Goal: Transaction & Acquisition: Obtain resource

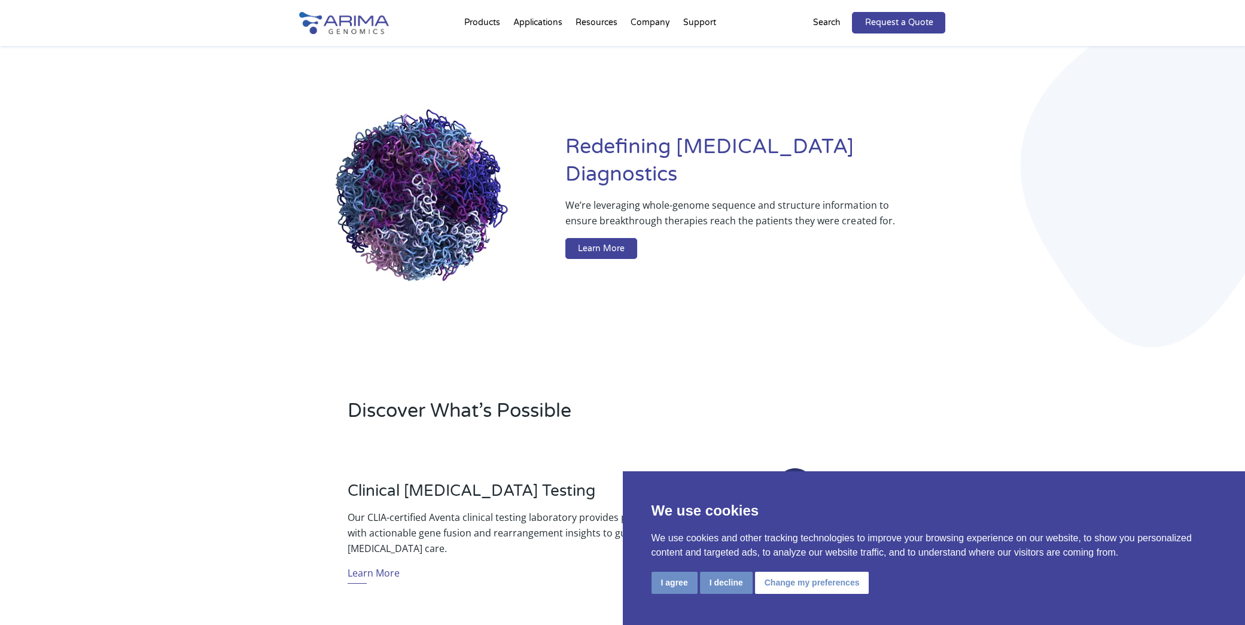
scroll to position [56, 0]
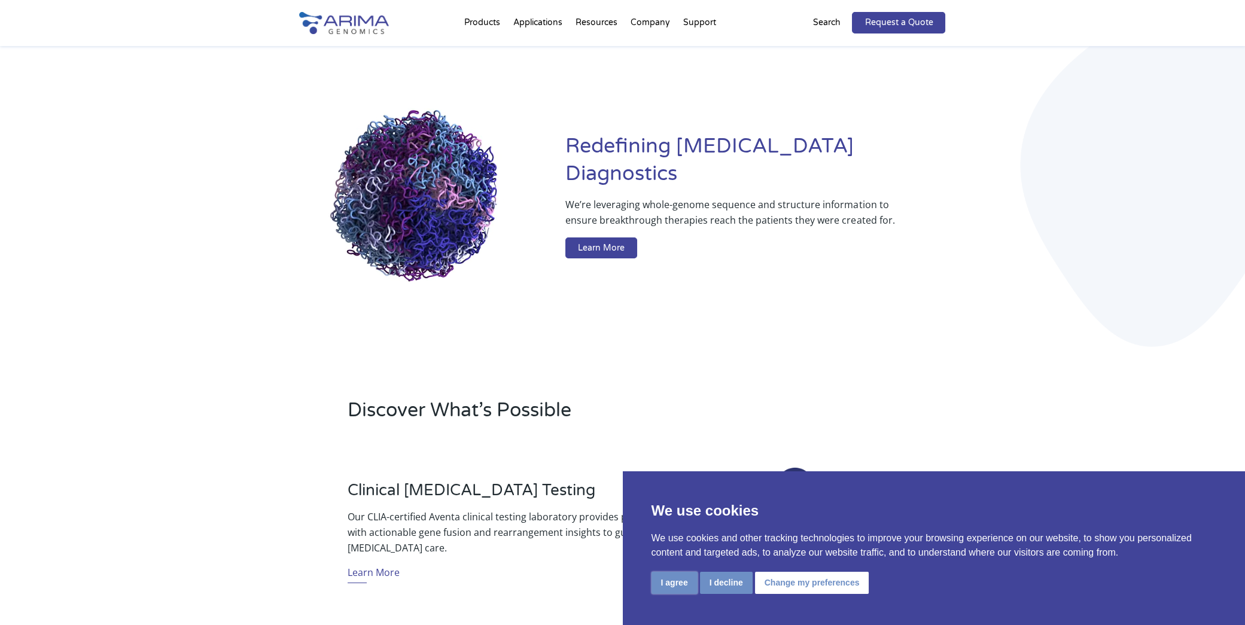
click at [675, 588] on button "I agree" at bounding box center [675, 583] width 46 height 22
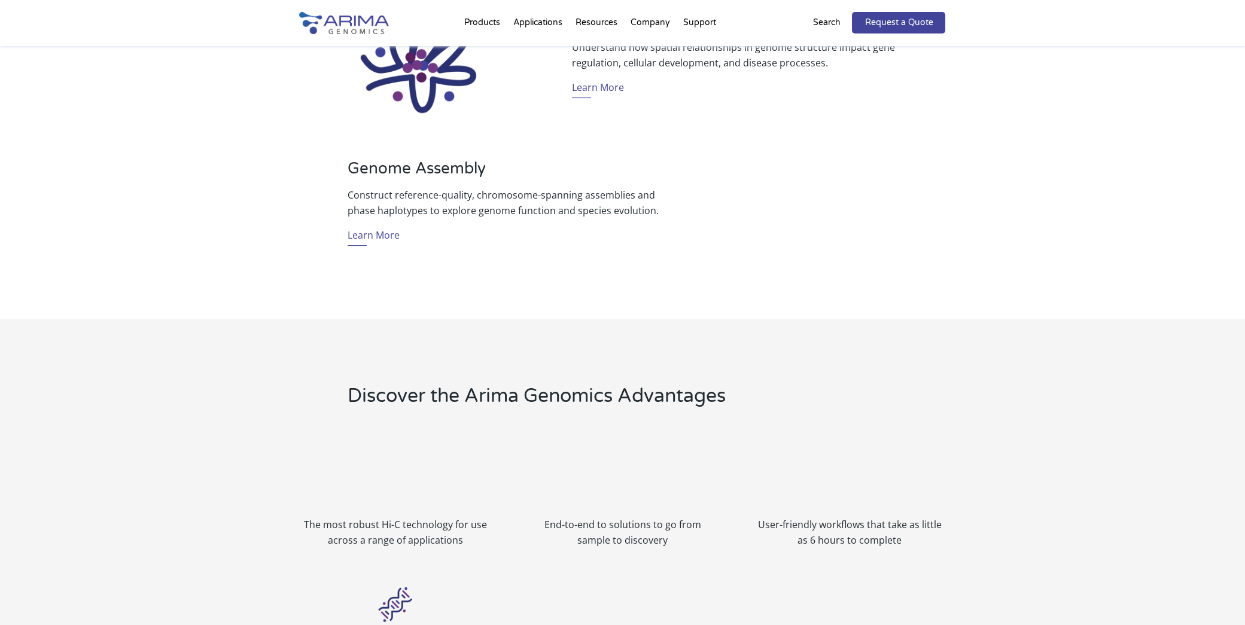
scroll to position [1010, 0]
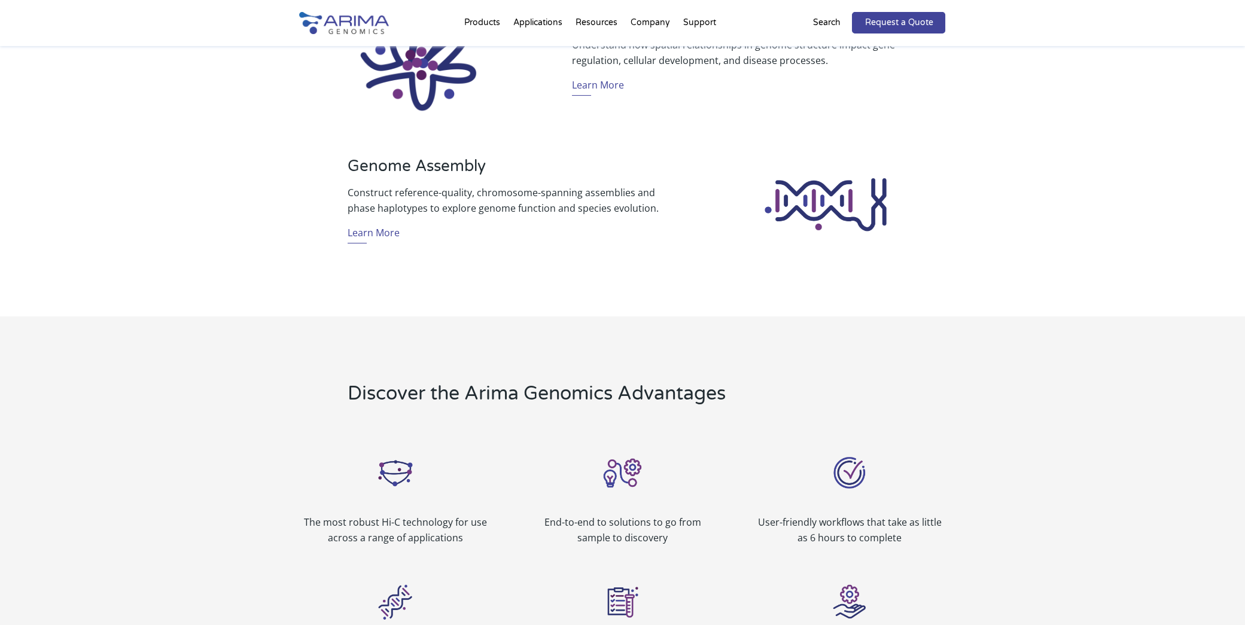
click at [603, 193] on p "Construct reference-quality, chromosome-spanning assemblies and phase haplotype…" at bounding box center [510, 200] width 325 height 31
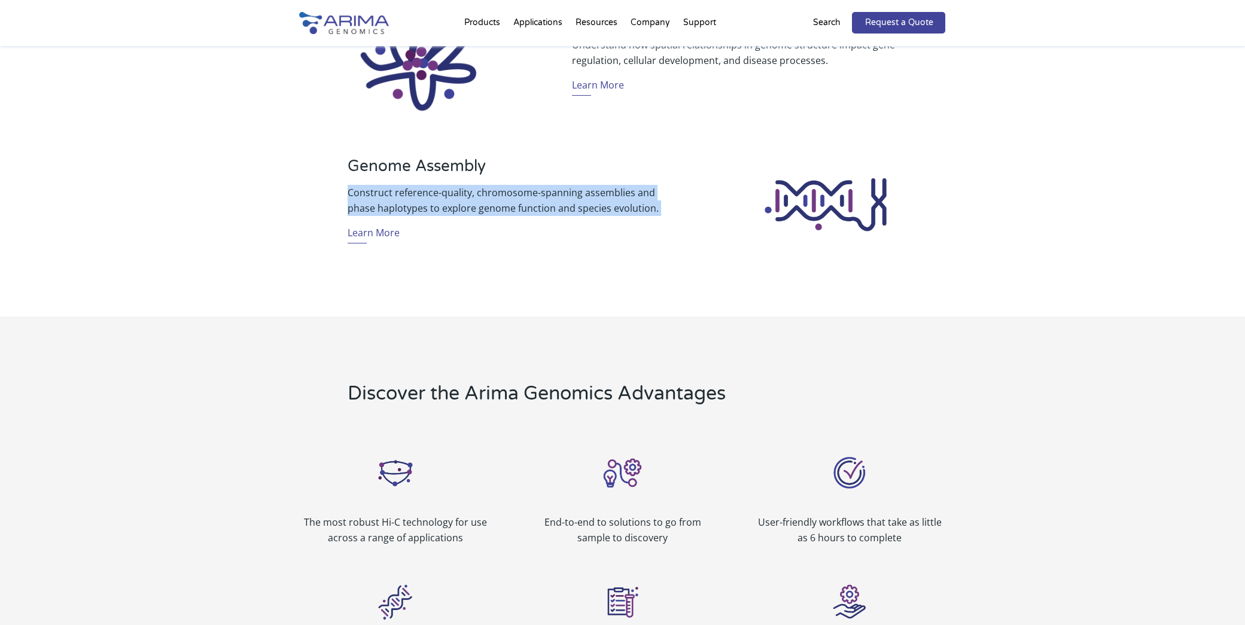
click at [603, 193] on p "Construct reference-quality, chromosome-spanning assemblies and phase haplotype…" at bounding box center [510, 200] width 325 height 31
click at [459, 209] on p "Construct reference-quality, chromosome-spanning assemblies and phase haplotype…" at bounding box center [510, 200] width 325 height 31
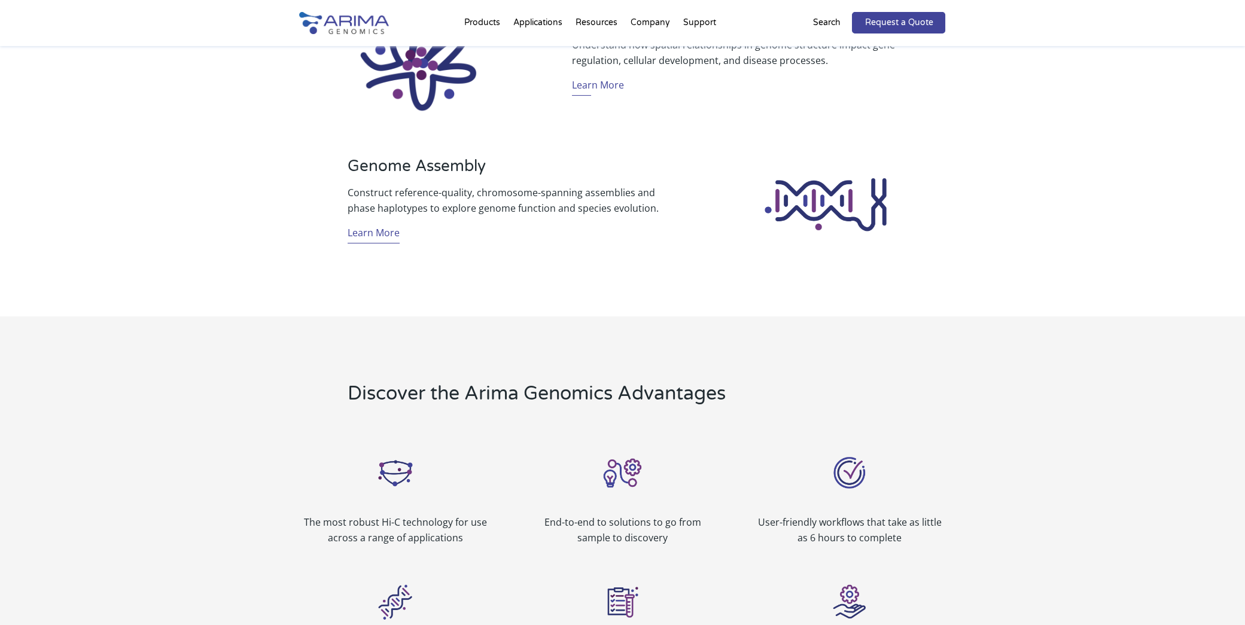
click at [385, 227] on link "Learn More" at bounding box center [374, 234] width 52 height 19
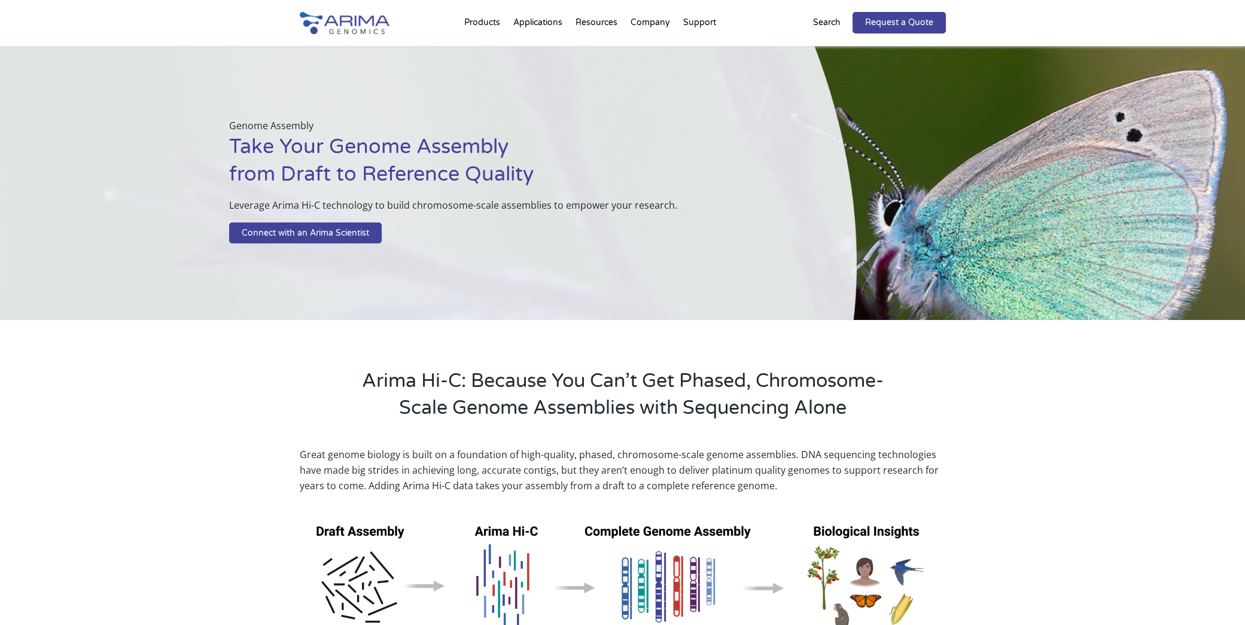
click at [501, 392] on h2 "Arima Hi-C: Because You Can’t Get Phased, Chromosome-Scale Genome Assemblies wi…" at bounding box center [623, 399] width 550 height 63
click at [200, 400] on div "Arima Hi-C: Because You Can’t Get Phased, Chromosome-Scale Genome Assemblies wi…" at bounding box center [622, 375] width 1245 height 111
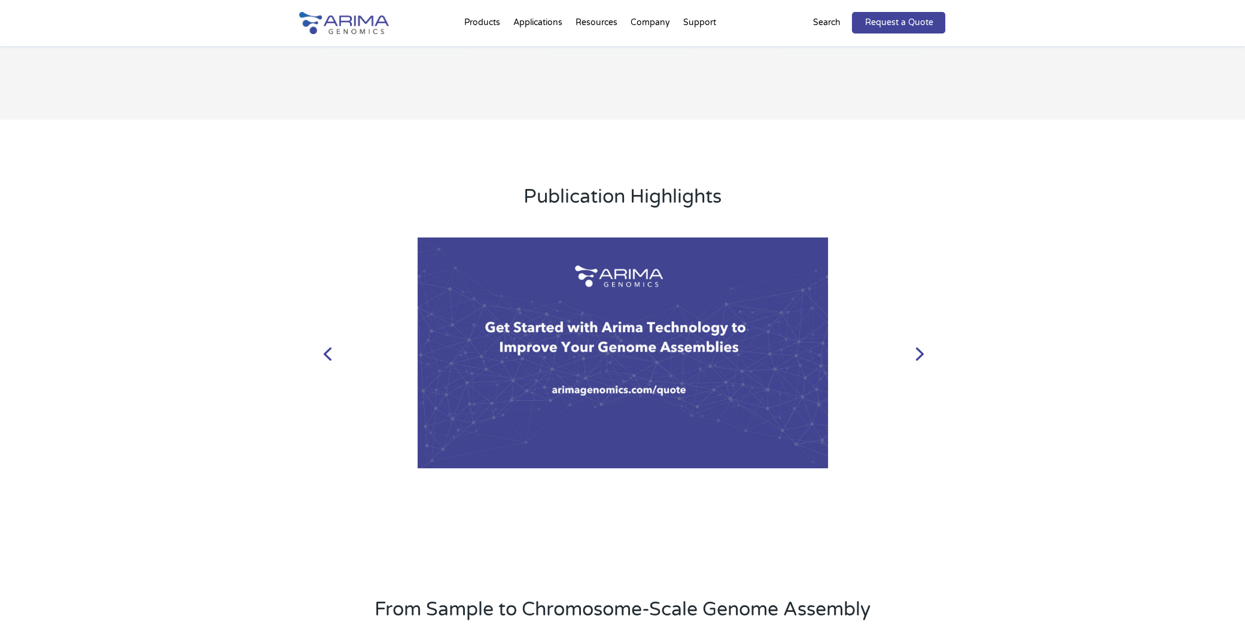
scroll to position [1122, 0]
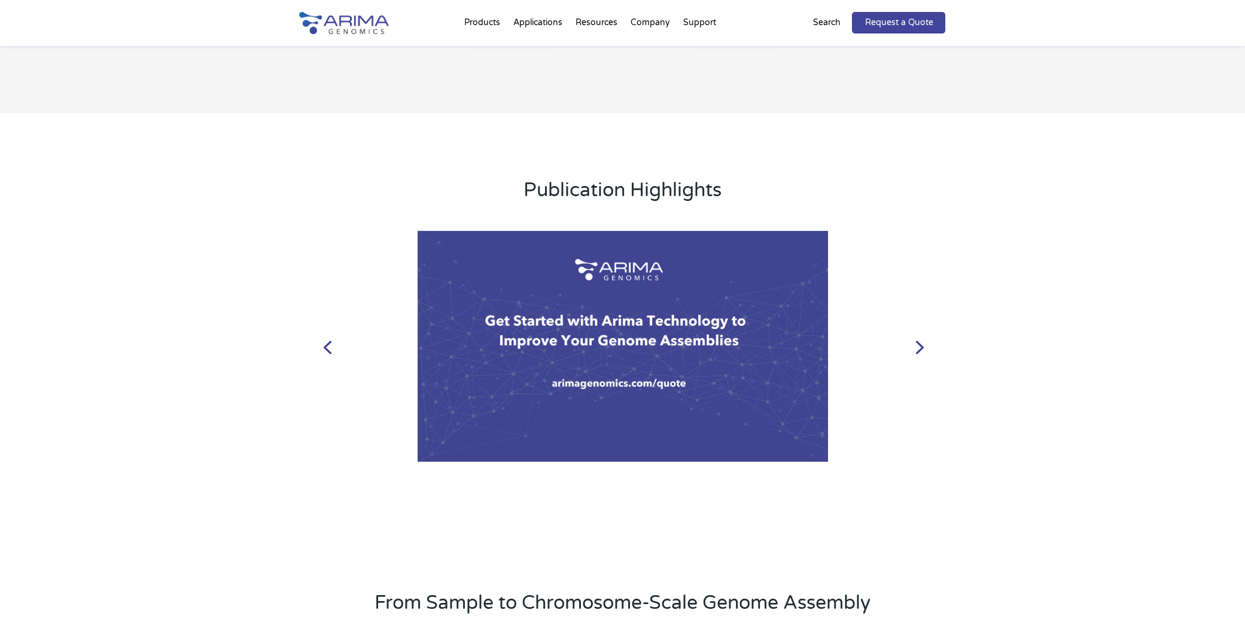
click at [916, 352] on link "Next" at bounding box center [918, 346] width 29 height 29
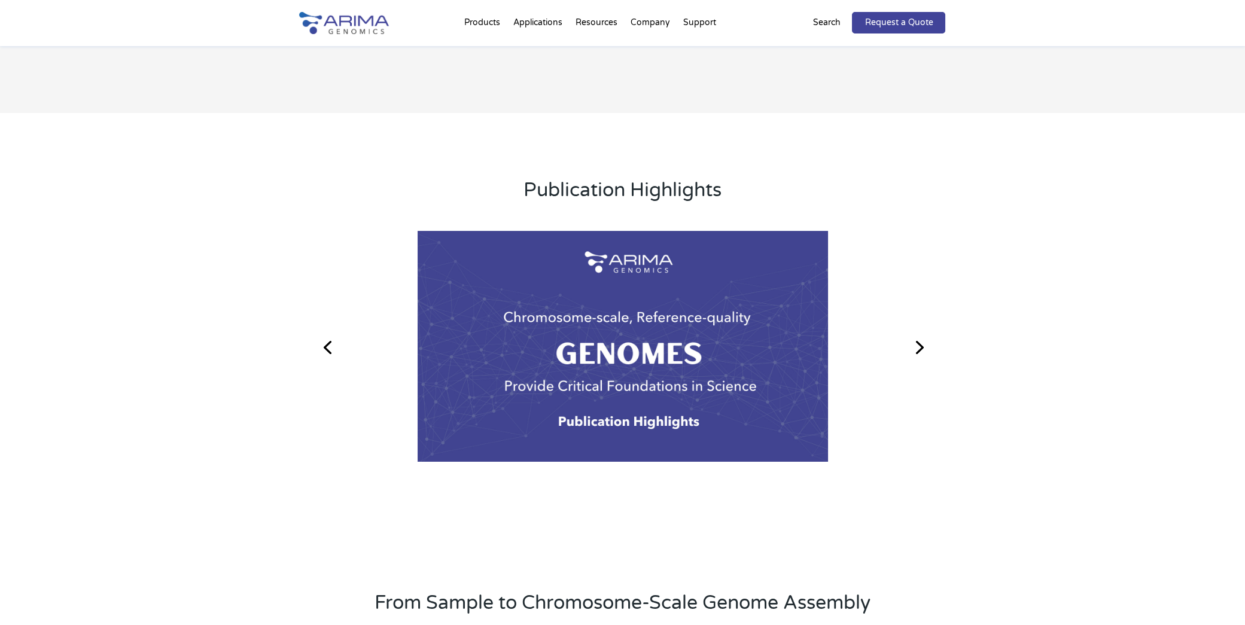
click at [916, 348] on link "Next" at bounding box center [918, 346] width 29 height 29
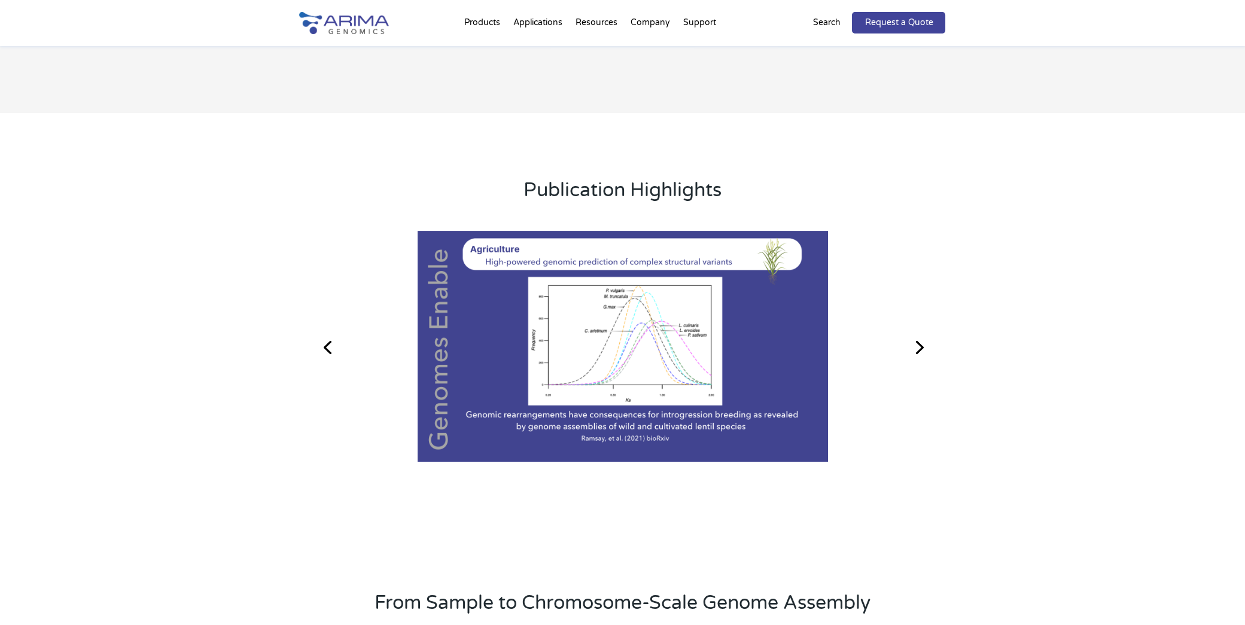
click at [692, 246] on div at bounding box center [622, 347] width 568 height 222
click at [696, 259] on div at bounding box center [622, 347] width 568 height 222
click at [642, 350] on div at bounding box center [622, 347] width 477 height 40
click at [623, 404] on div at bounding box center [622, 347] width 568 height 222
click at [914, 352] on link "Next" at bounding box center [918, 346] width 29 height 29
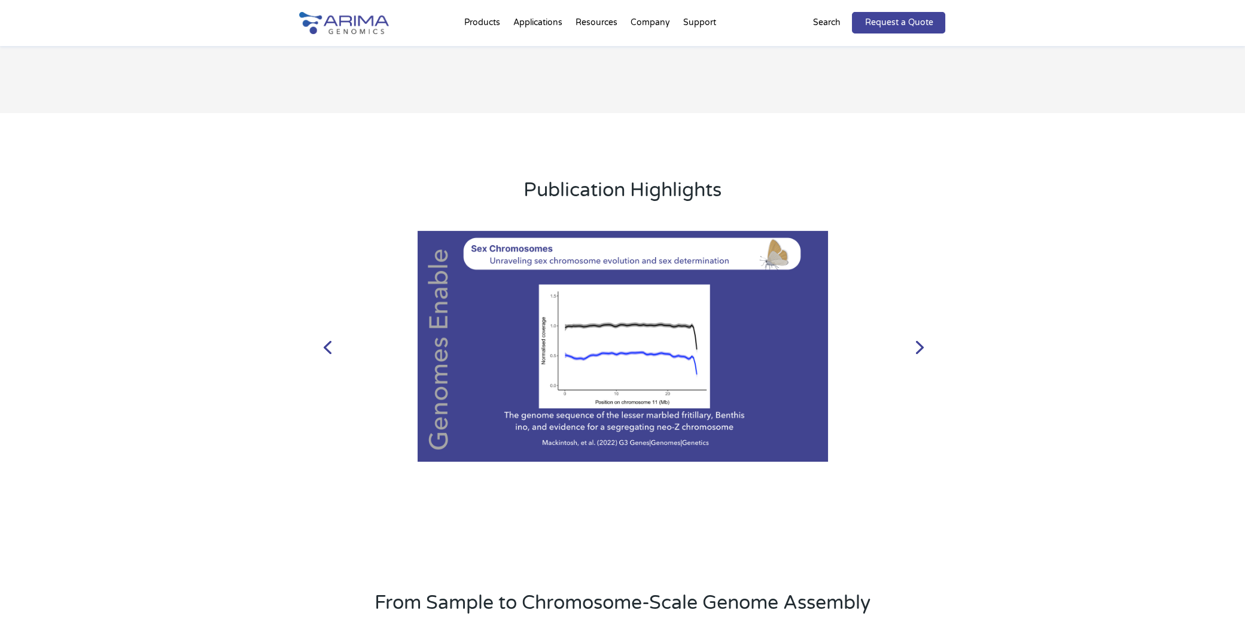
click at [914, 348] on link "Next" at bounding box center [918, 346] width 29 height 29
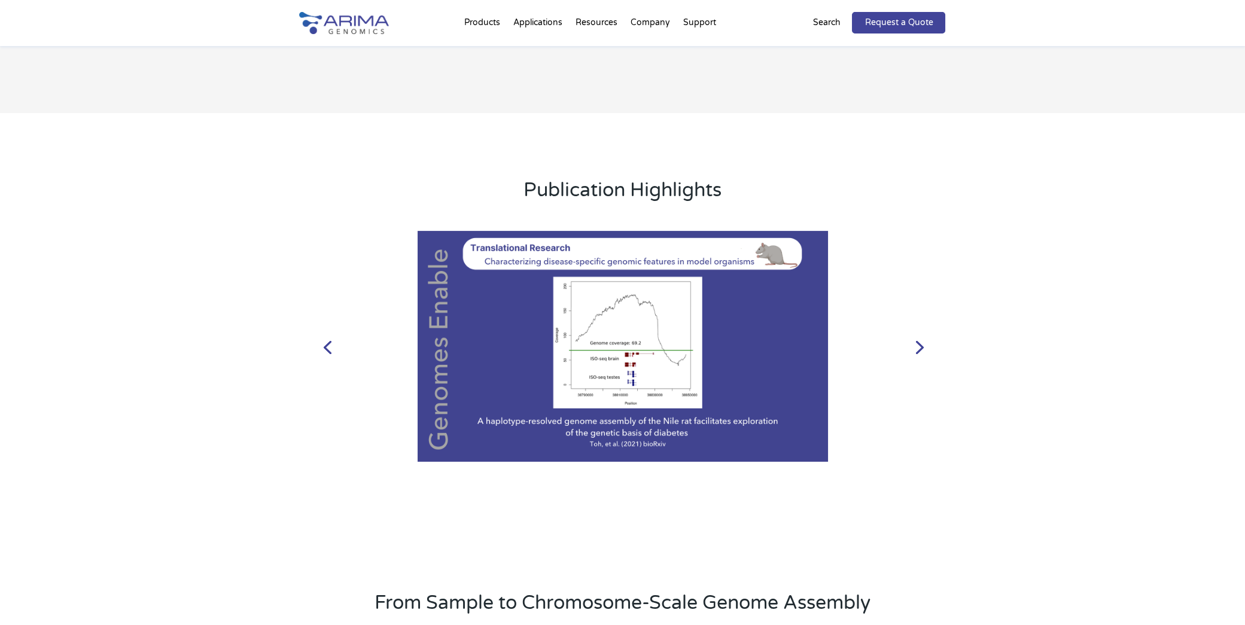
click at [906, 339] on link "Next" at bounding box center [918, 346] width 29 height 29
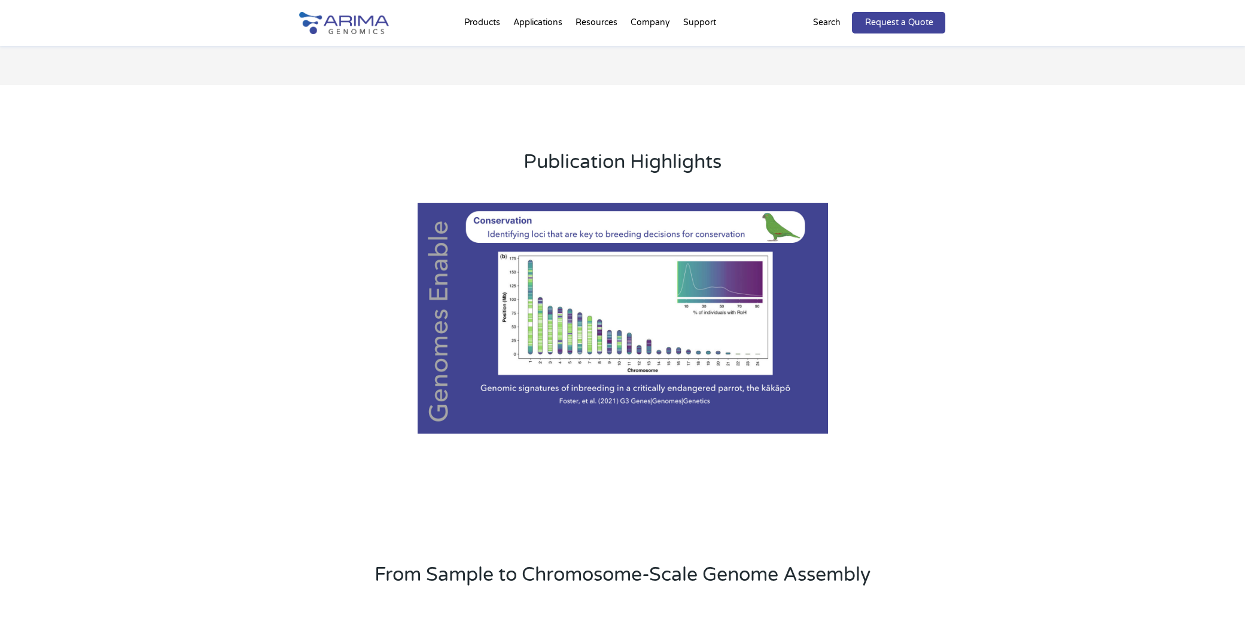
scroll to position [1151, 0]
click at [619, 403] on div at bounding box center [622, 318] width 568 height 222
click at [632, 401] on div at bounding box center [622, 318] width 568 height 222
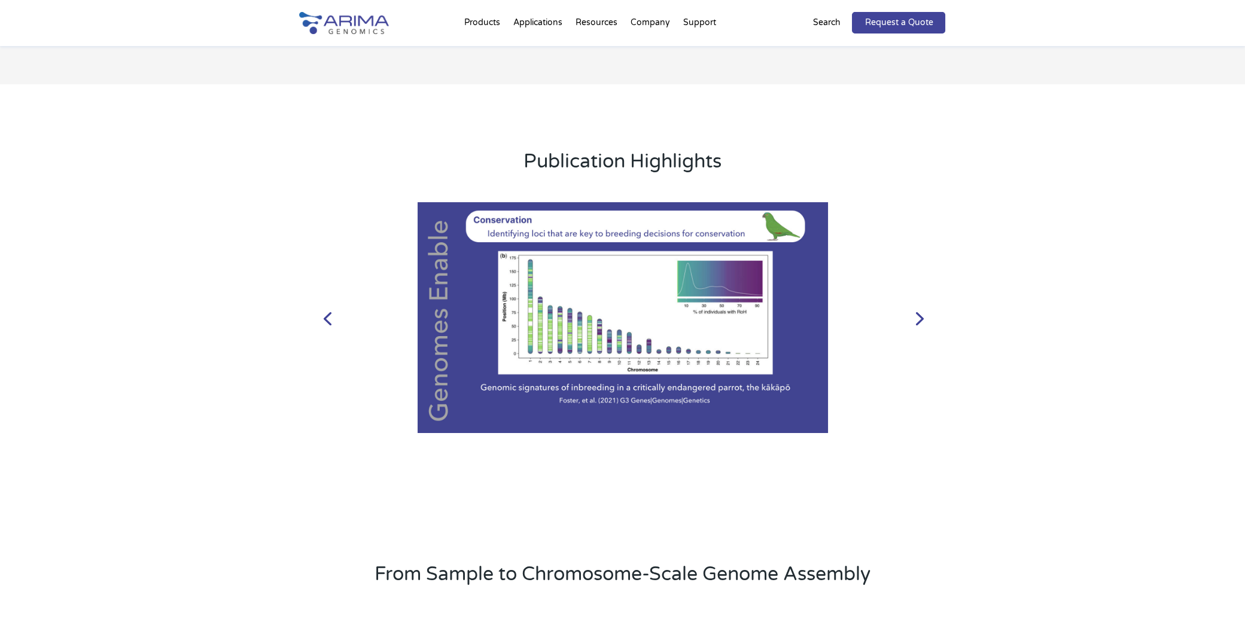
click at [599, 398] on div at bounding box center [622, 318] width 568 height 222
click at [558, 403] on div at bounding box center [622, 318] width 568 height 222
click at [719, 398] on div at bounding box center [622, 318] width 568 height 222
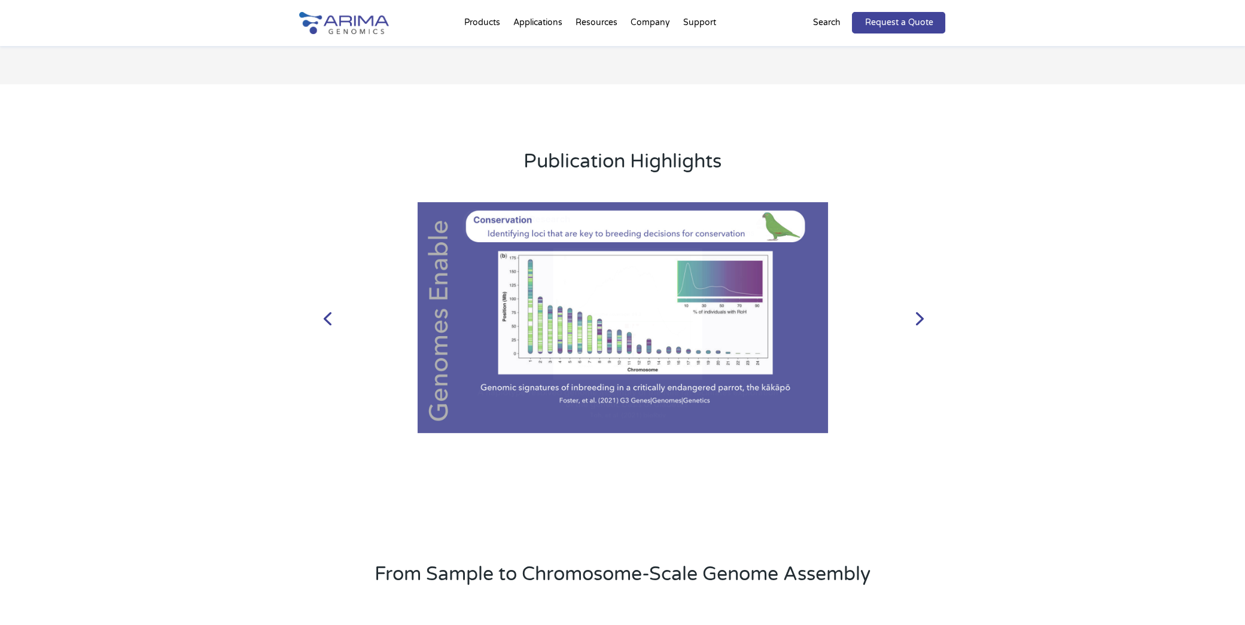
drag, startPoint x: 722, startPoint y: 398, endPoint x: 516, endPoint y: 388, distance: 206.1
click at [520, 394] on div at bounding box center [622, 318] width 568 height 222
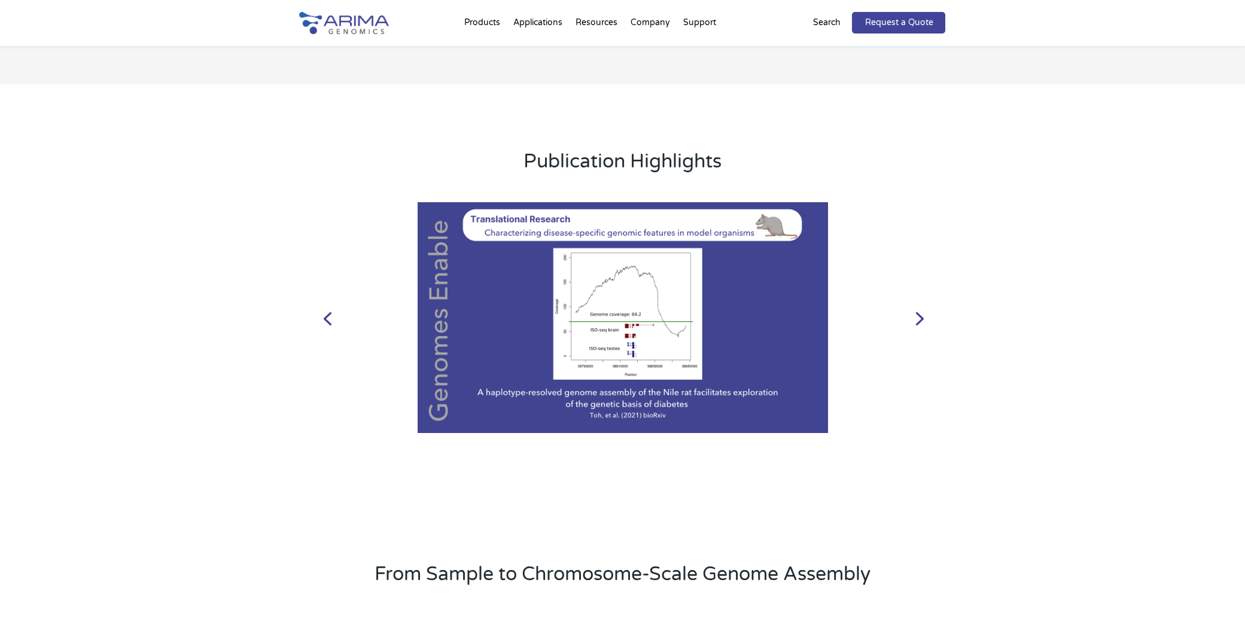
click at [325, 314] on link "Previous" at bounding box center [327, 317] width 29 height 29
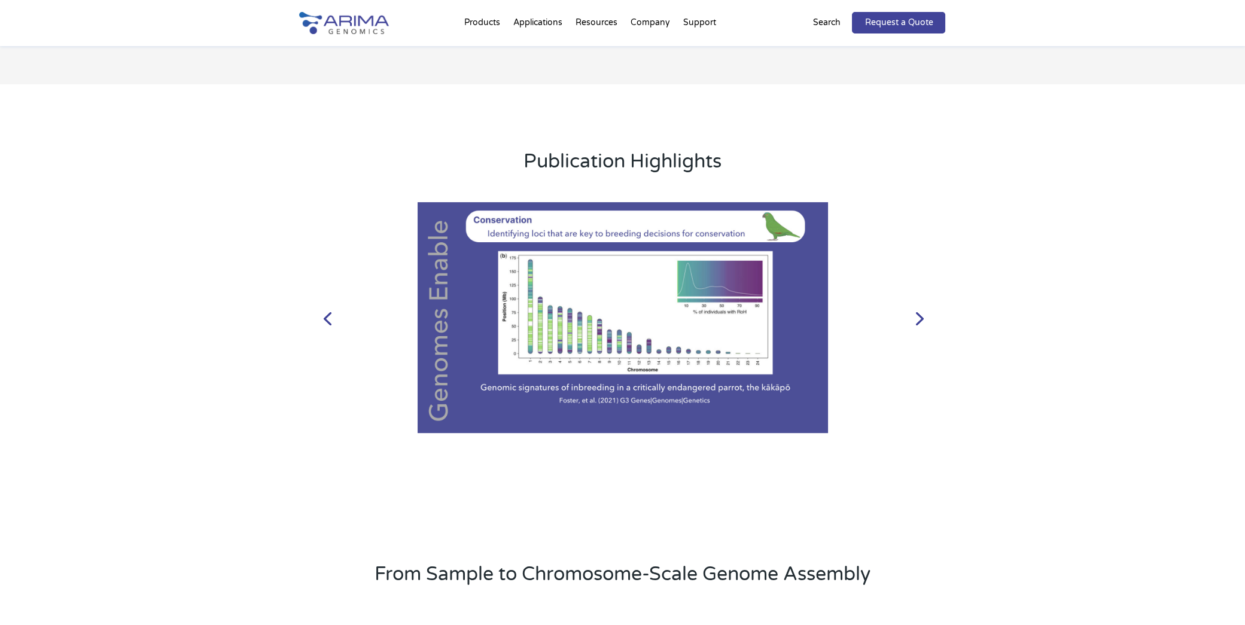
drag, startPoint x: 486, startPoint y: 387, endPoint x: 739, endPoint y: 397, distance: 252.7
click at [739, 397] on div at bounding box center [622, 318] width 568 height 222
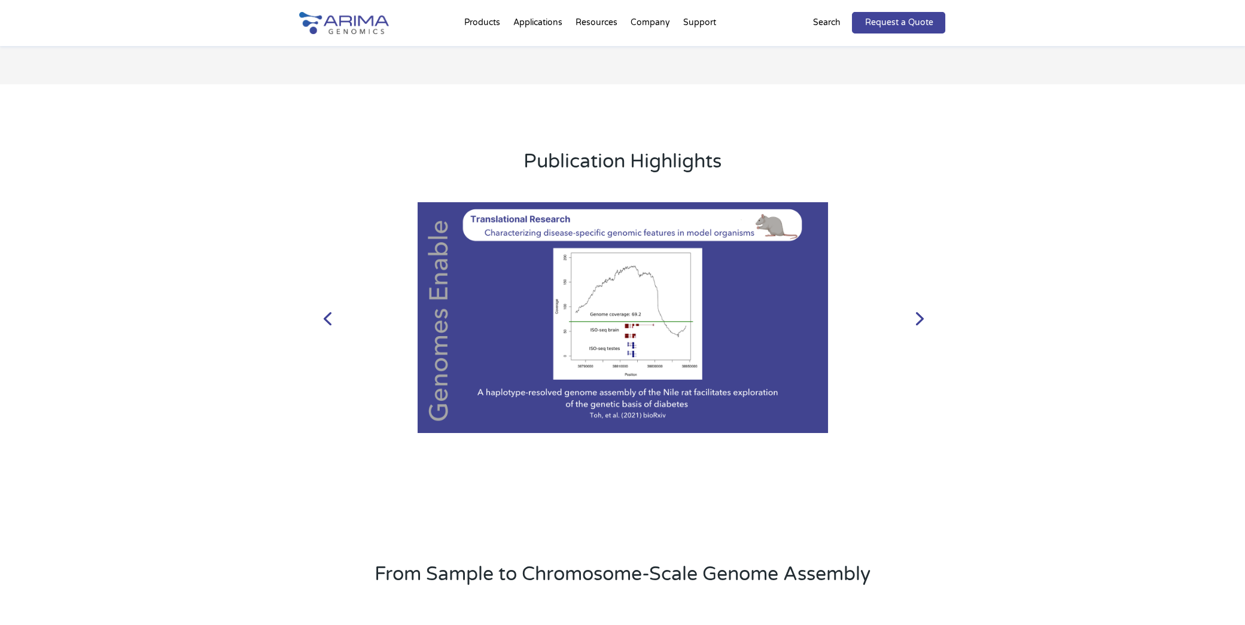
click at [329, 321] on link "Previous" at bounding box center [327, 317] width 29 height 29
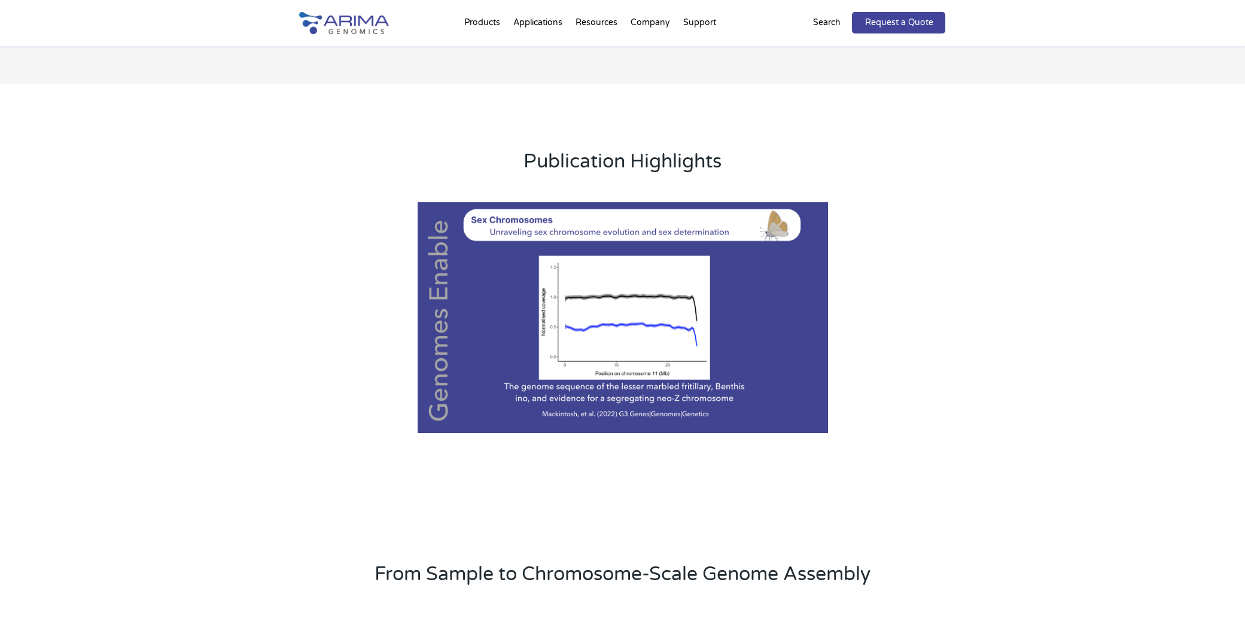
click at [803, 487] on div "Publication Highlights Previous Next 1 2 3 4 5 6 7" at bounding box center [622, 290] width 1245 height 413
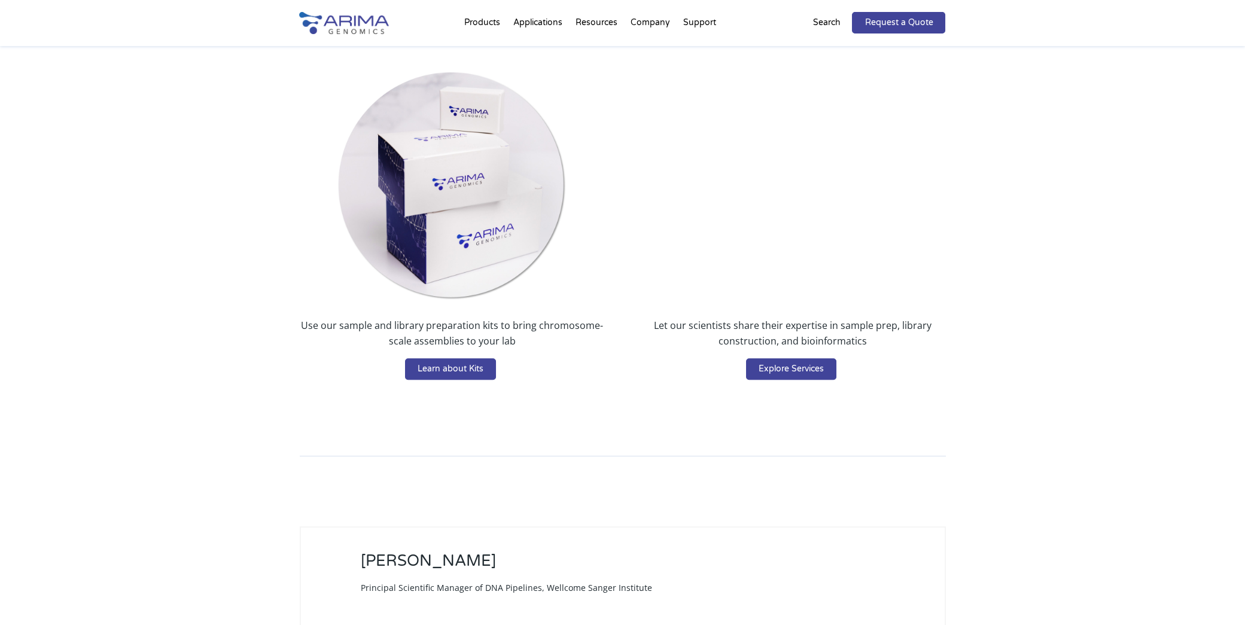
scroll to position [2131, 0]
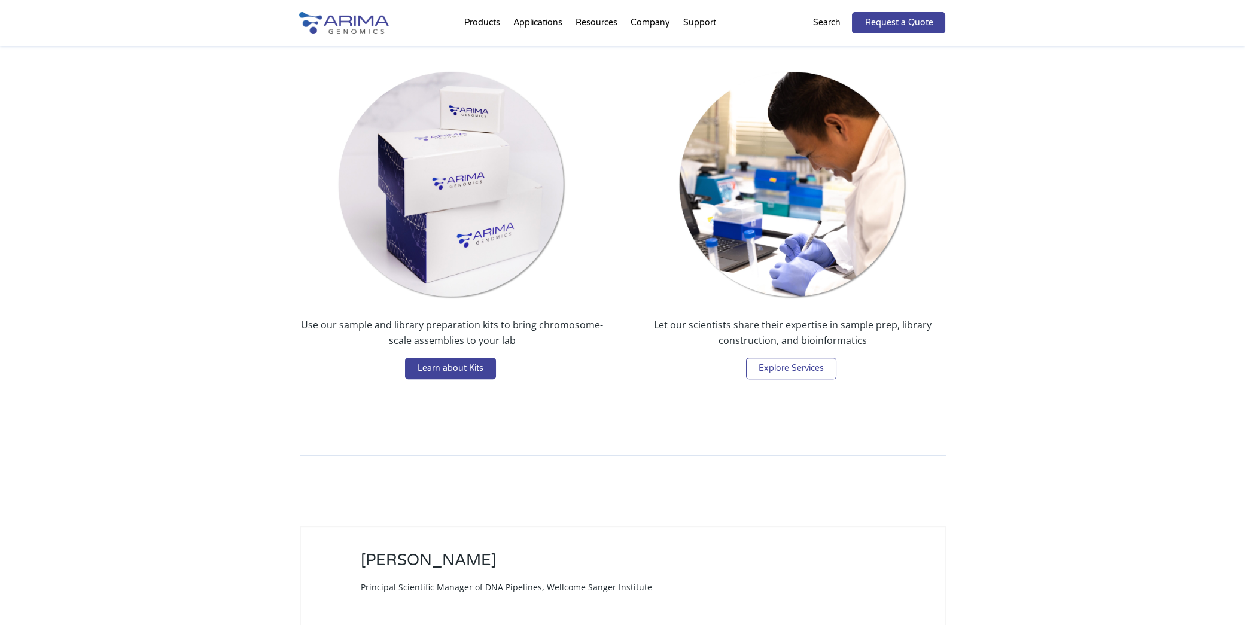
click at [795, 366] on link "Explore Services" at bounding box center [791, 369] width 90 height 22
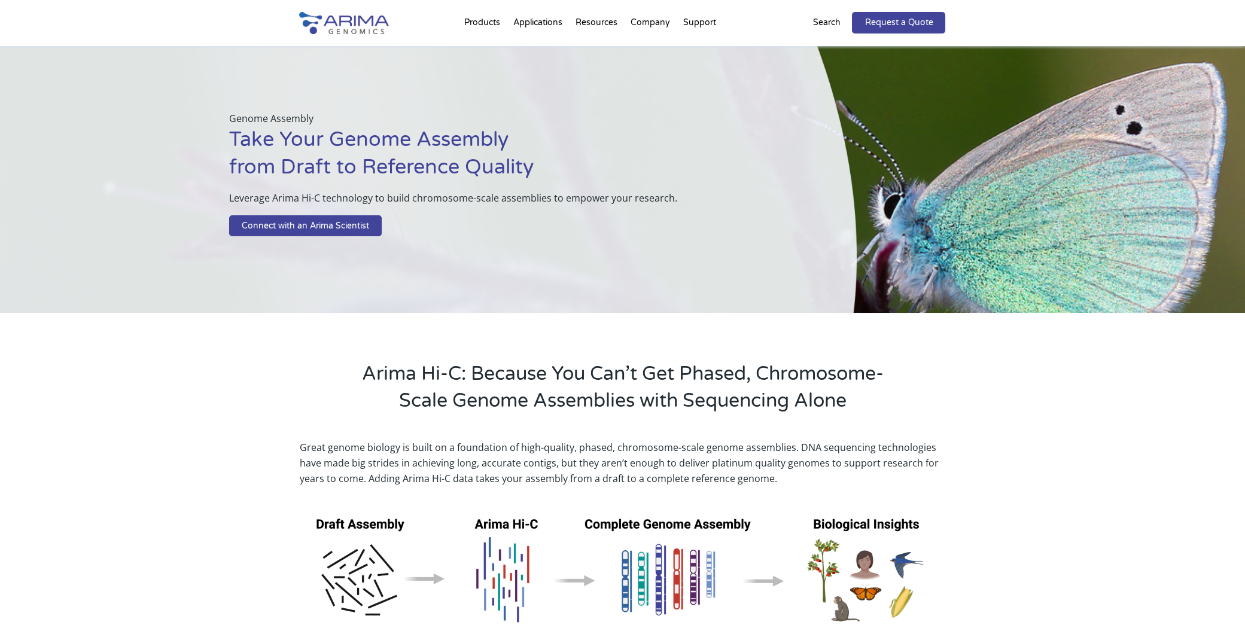
scroll to position [0, 0]
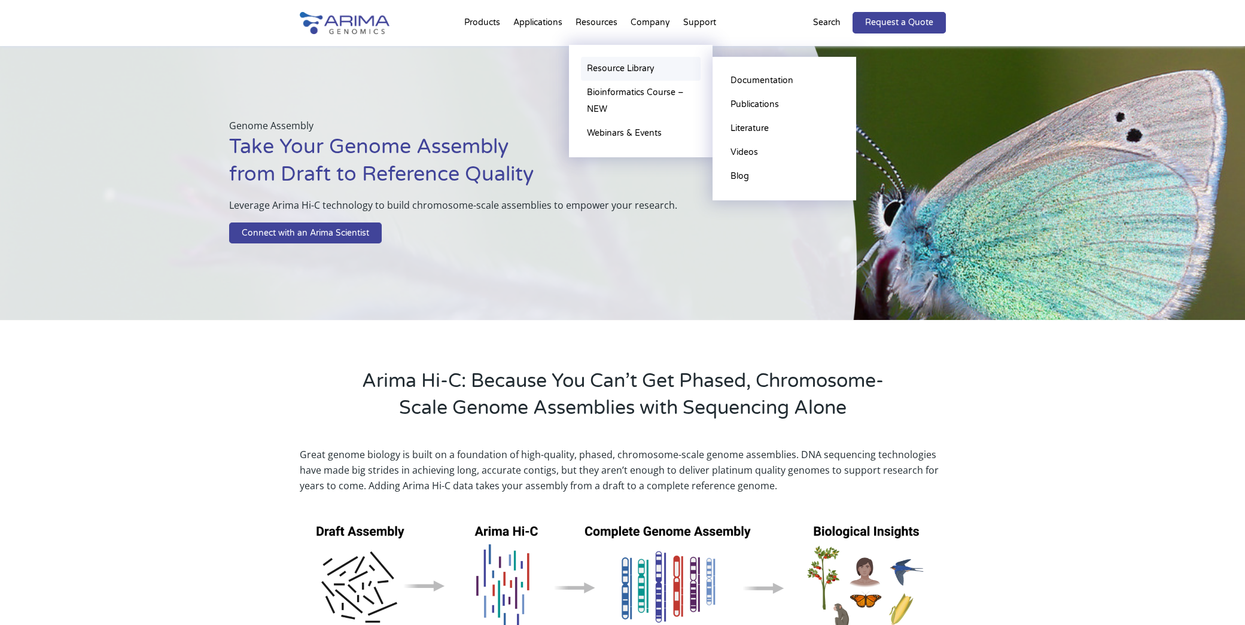
click at [623, 69] on link "Resource Library" at bounding box center [641, 69] width 120 height 24
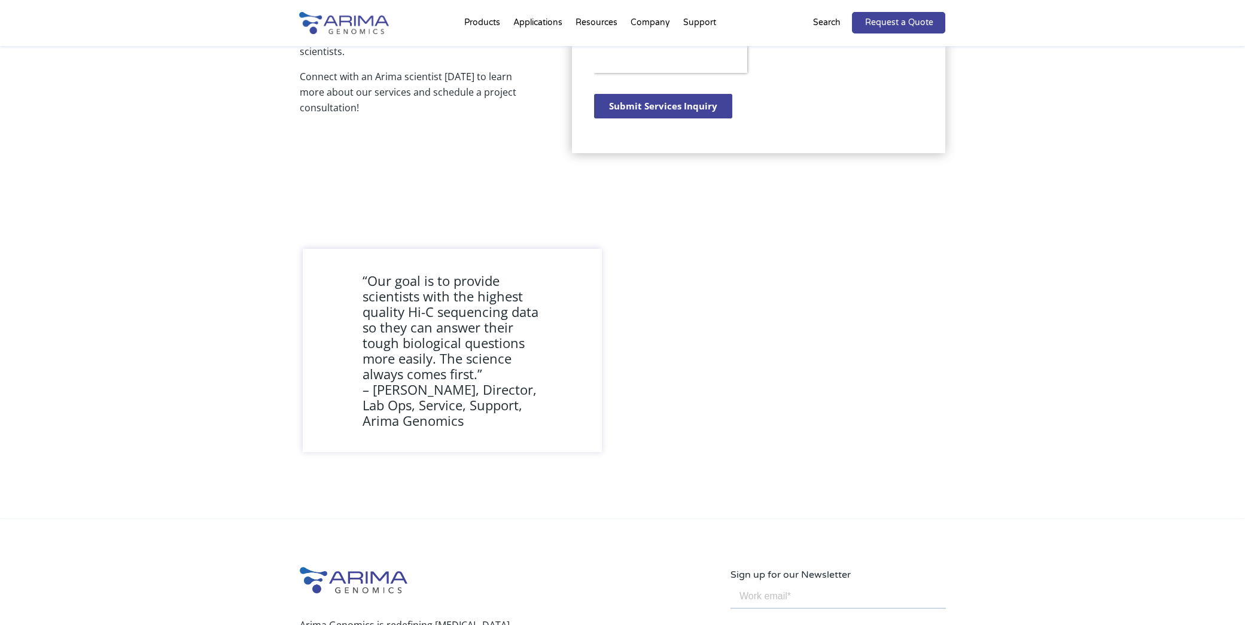
scroll to position [997, 0]
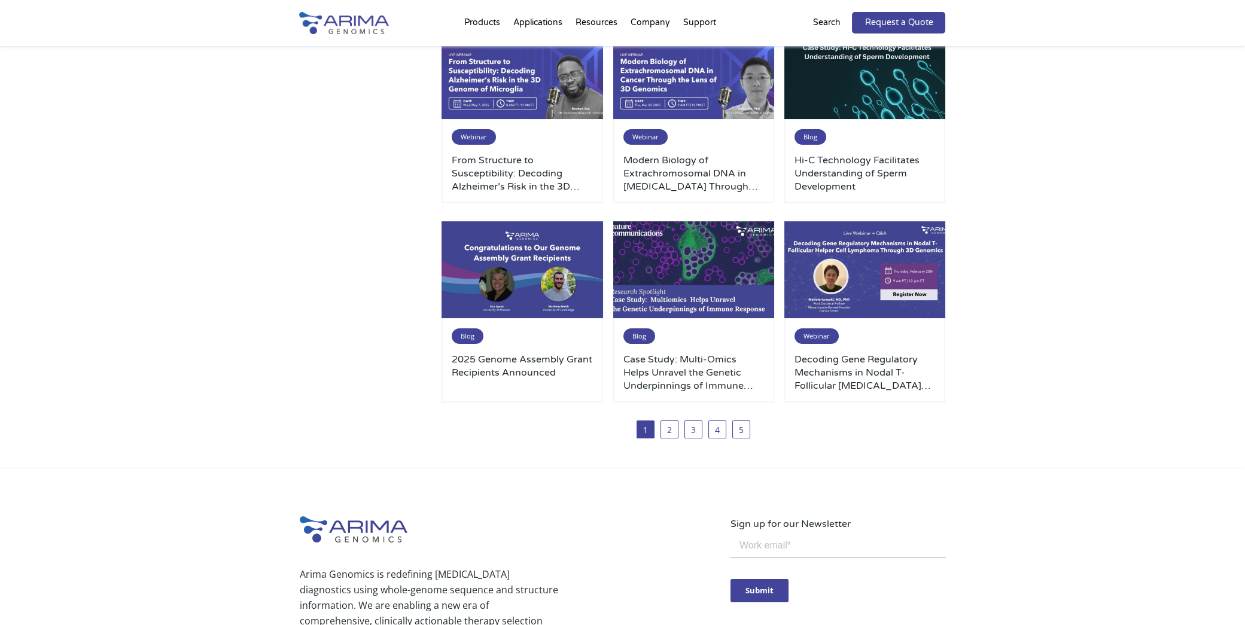
scroll to position [554, 0]
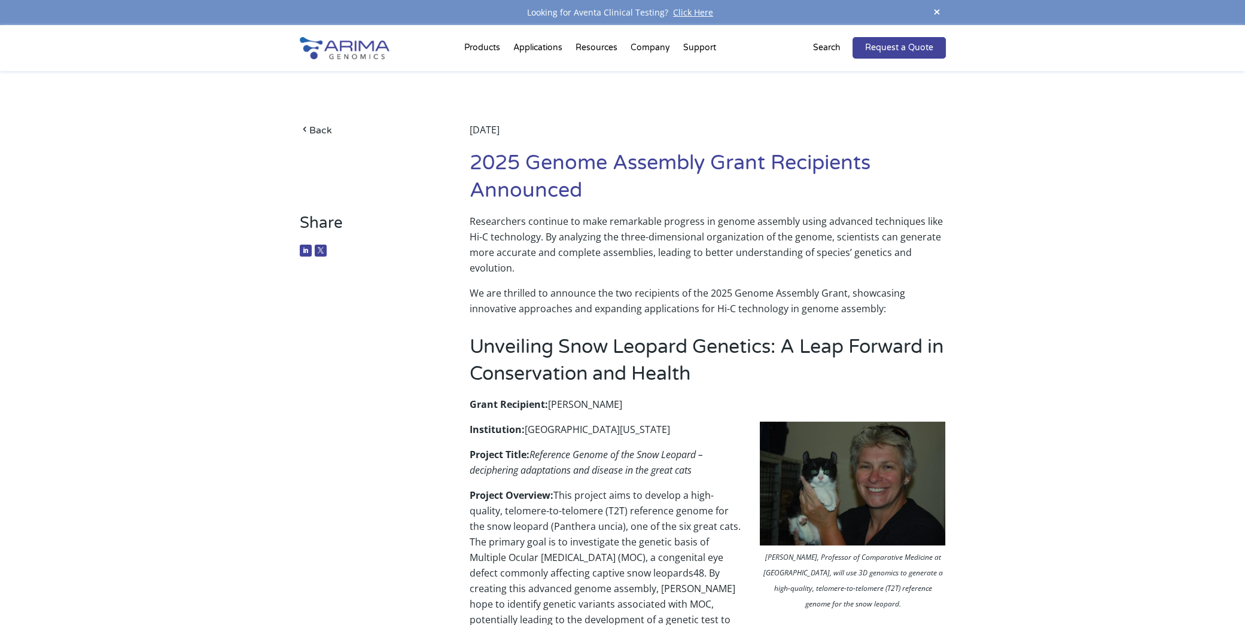
click at [372, 46] on img at bounding box center [345, 48] width 90 height 22
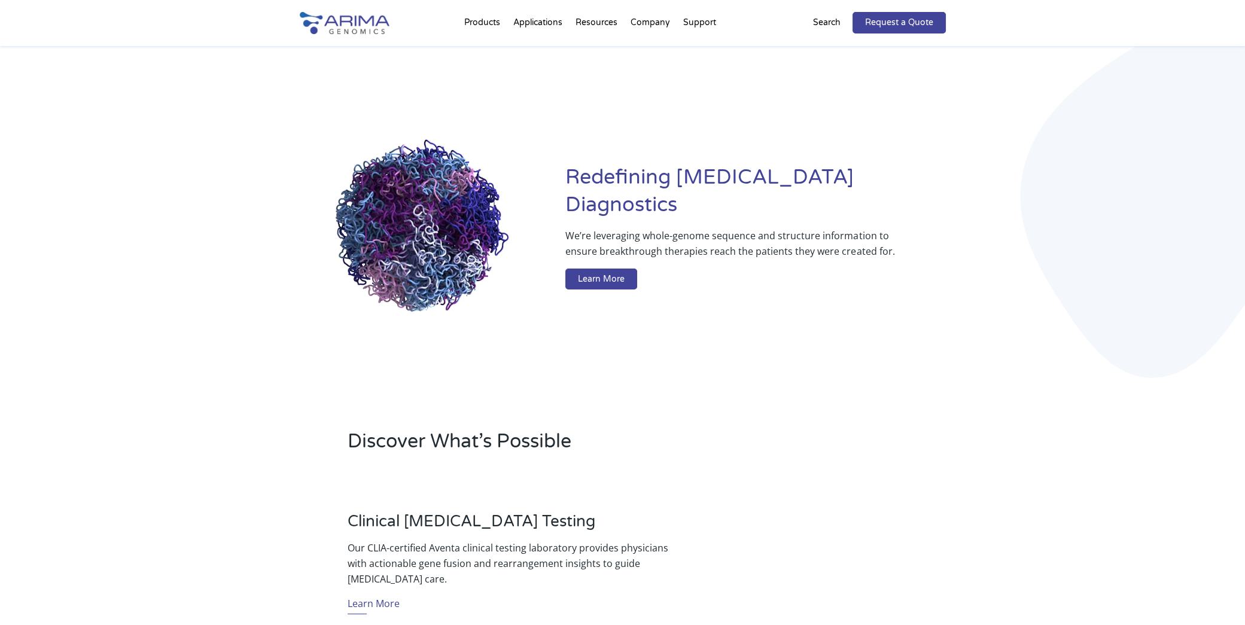
click at [217, 38] on div "Products Clinical Services Aventa FusionPlus Aventa [MEDICAL_DATA] Research Pro…" at bounding box center [622, 23] width 1245 height 46
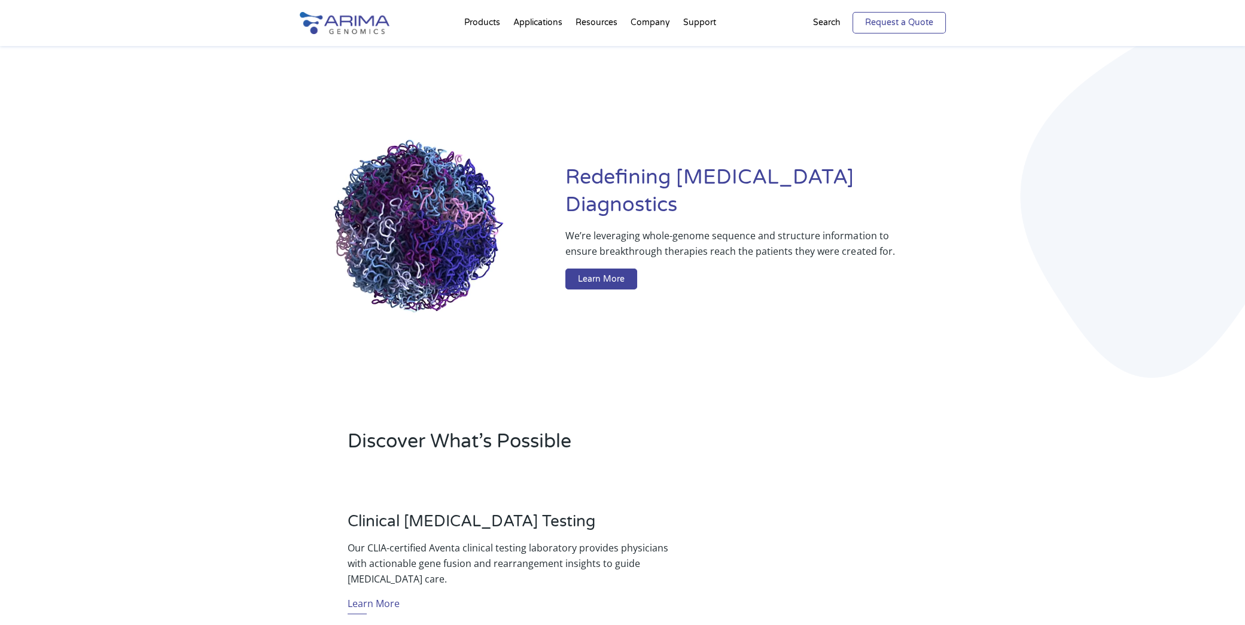
click at [884, 25] on link "Request a Quote" at bounding box center [899, 23] width 93 height 22
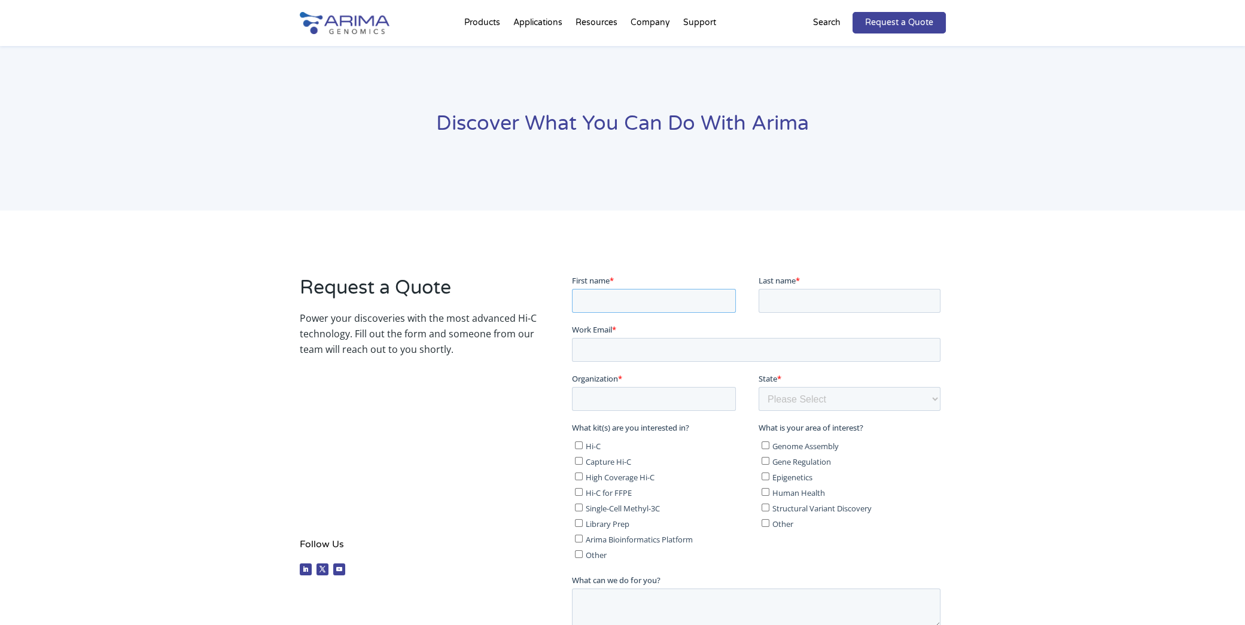
click at [580, 309] on input "First name *" at bounding box center [654, 300] width 164 height 24
type input "C"
type input "[PERSON_NAME]"
type input "[EMAIL_ADDRESS][DOMAIN_NAME]"
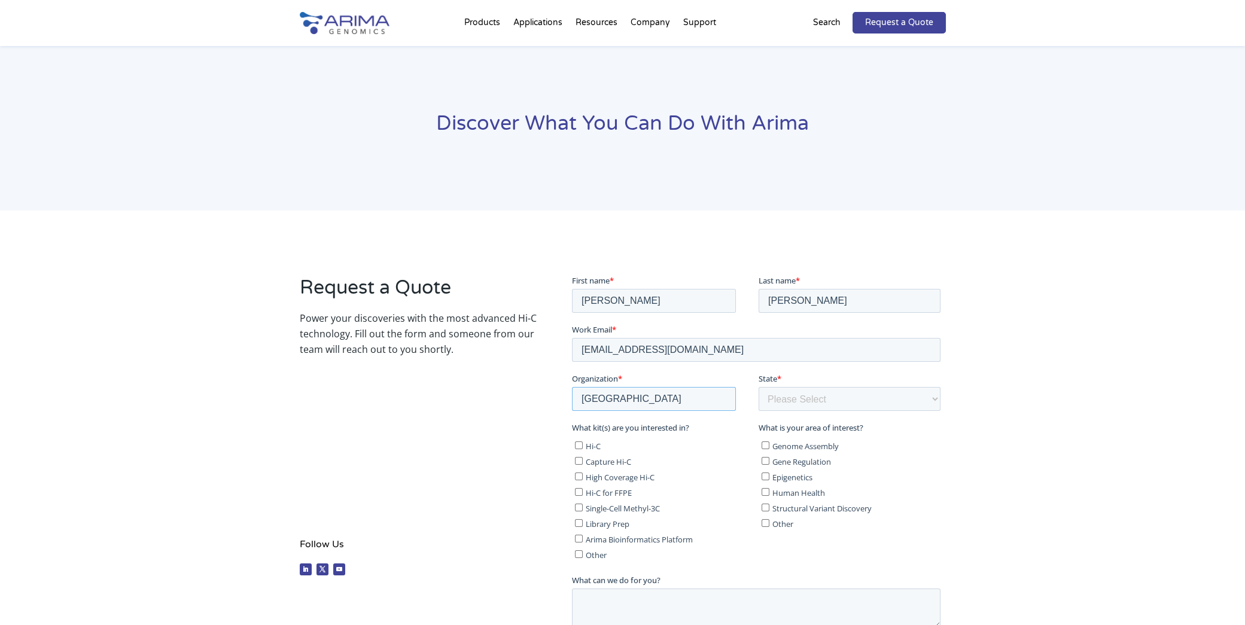
type input "[GEOGRAPHIC_DATA]"
click at [855, 398] on select "Please Select Other/Non-US [US_STATE] [US_STATE] [US_STATE] [US_STATE] [US_STAT…" at bounding box center [850, 399] width 182 height 24
select select "[US_STATE]"
click at [759, 387] on select "Please Select Other/Non-US [US_STATE] [US_STATE] [US_STATE] [US_STATE] [US_STAT…" at bounding box center [850, 399] width 182 height 24
click at [1014, 395] on div "Request a Quote Power your discoveries with the most advanced Hi-C technology. …" at bounding box center [622, 508] width 1245 height 594
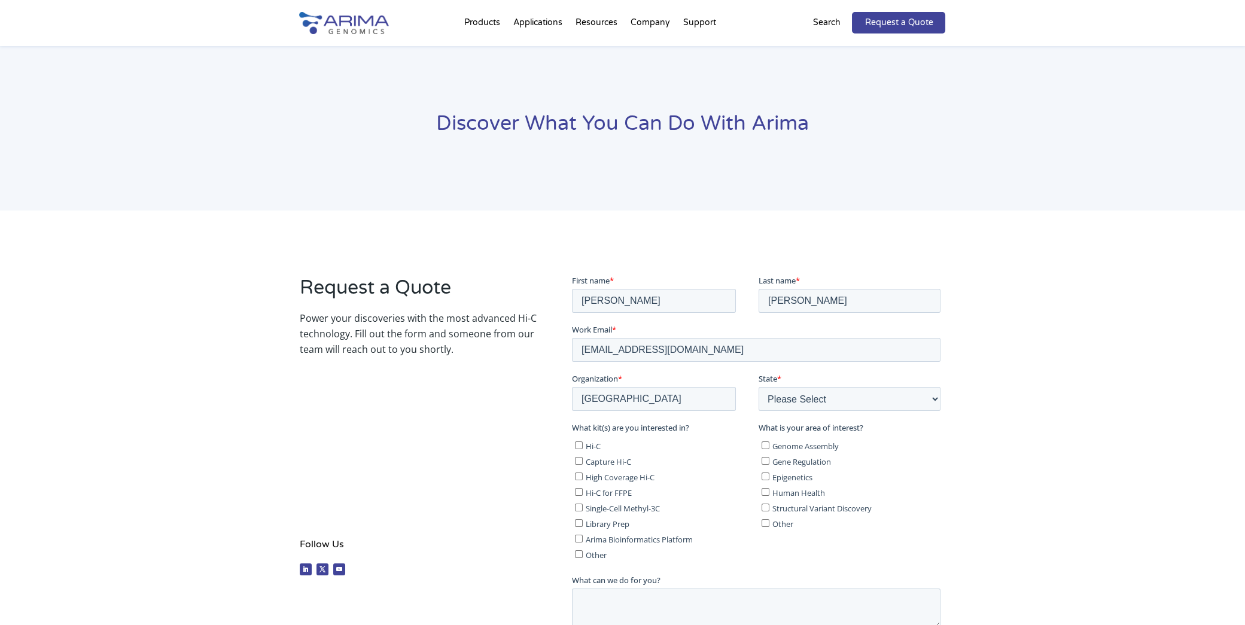
scroll to position [225, 0]
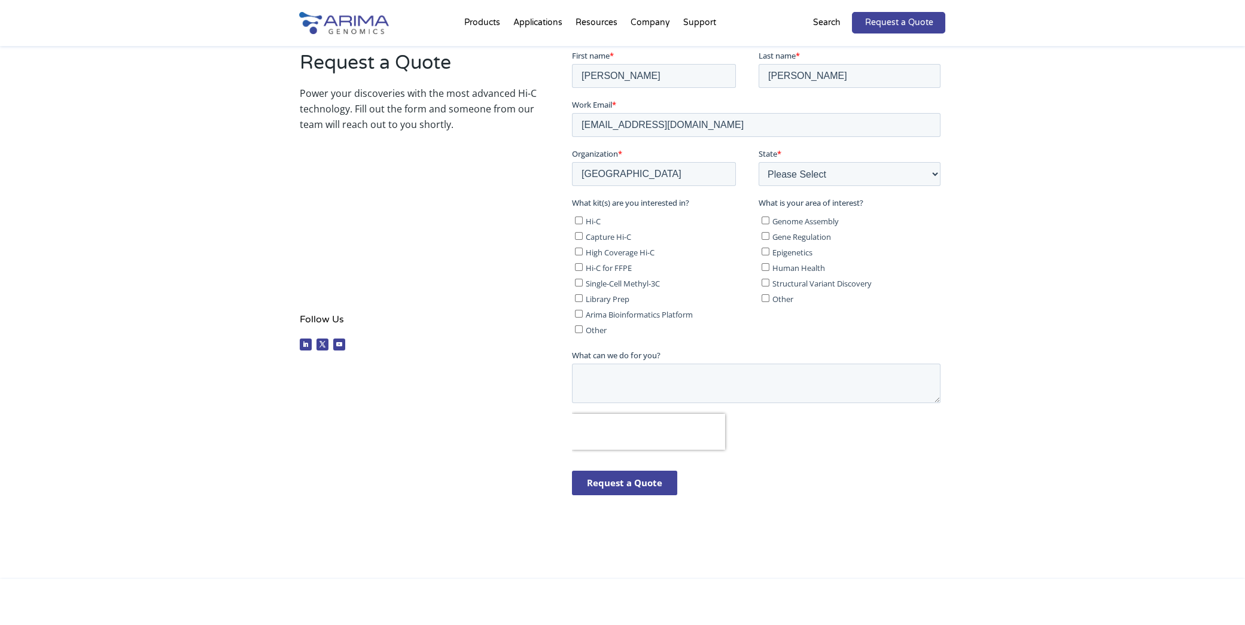
click at [765, 220] on input "Genome Assembly" at bounding box center [766, 220] width 8 height 8
checkbox input "true"
click at [580, 298] on input "Library Prep" at bounding box center [579, 298] width 8 height 8
checkbox input "true"
click at [580, 251] on input "High Coverage Hi-C" at bounding box center [579, 251] width 8 height 8
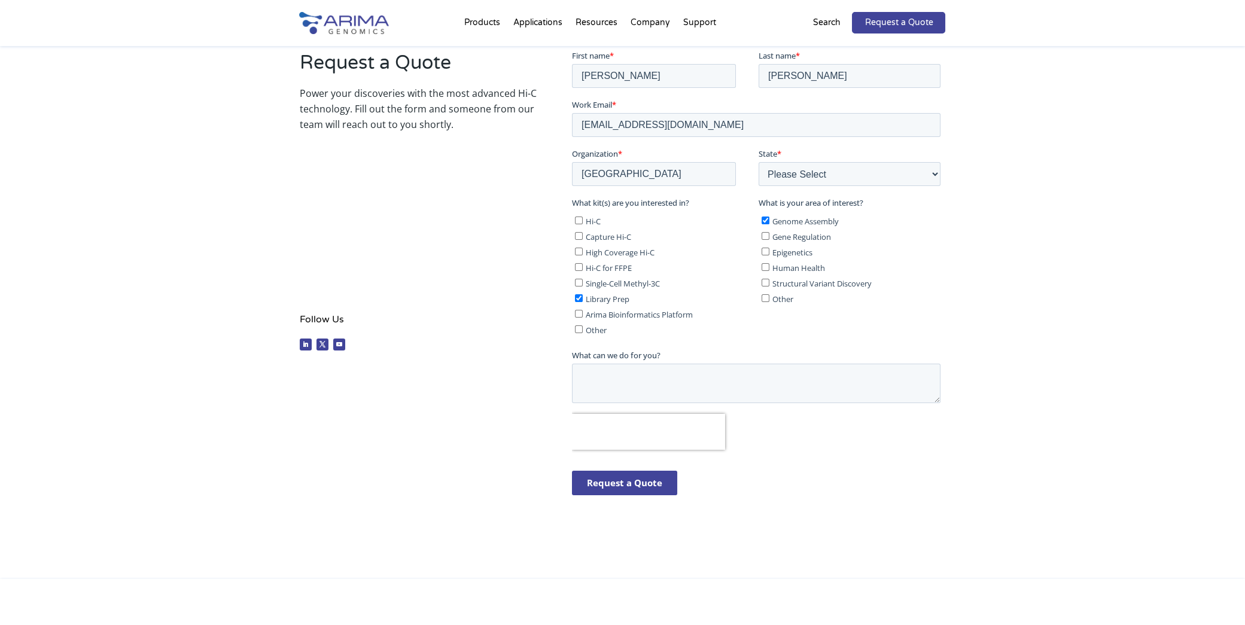
checkbox input "true"
click at [701, 359] on label "What can we do for you?" at bounding box center [758, 355] width 373 height 12
click at [701, 363] on textarea "What can we do for you?" at bounding box center [756, 382] width 369 height 39
click at [734, 368] on textarea "Hi, I am planning to sequence a" at bounding box center [756, 382] width 369 height 39
click at [745, 376] on textarea "Hi, I am planning to sequence a" at bounding box center [756, 382] width 369 height 39
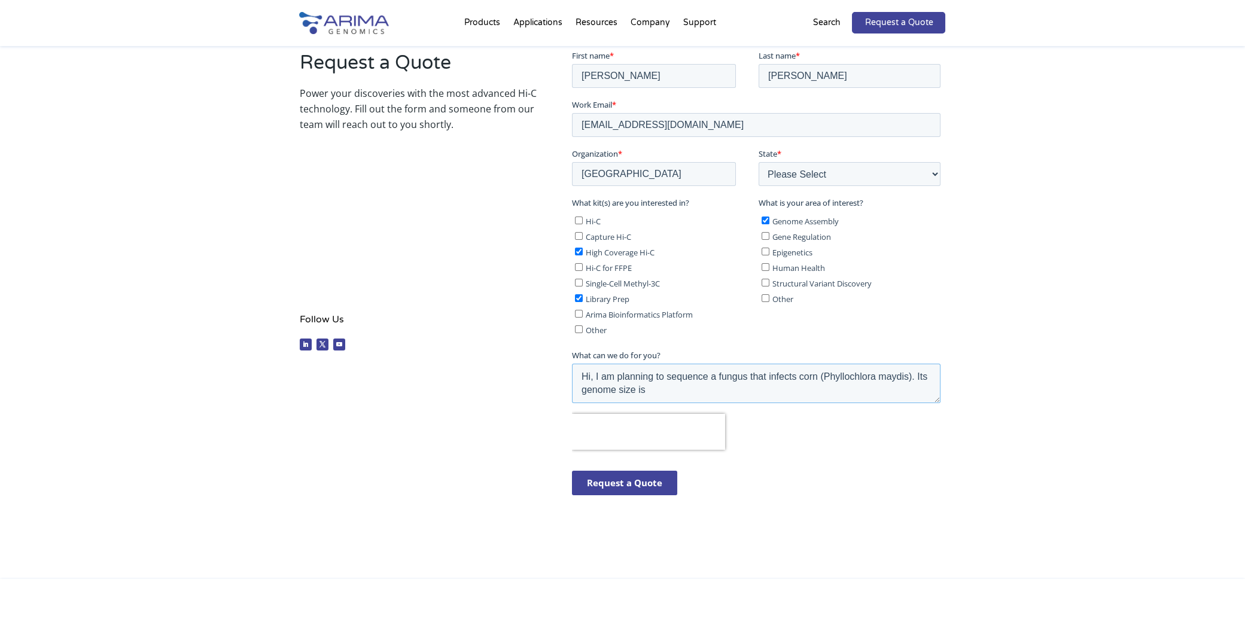
type textarea "Hi, I am planning to sequence a fungus that infects corn (Phyllochlora maydis).…"
click at [113, 65] on div "Request a Quote Power your discoveries with the most advanced Hi-C technology. …" at bounding box center [622, 283] width 1245 height 594
drag, startPoint x: 577, startPoint y: 297, endPoint x: 579, endPoint y: 269, distance: 28.7
click at [577, 297] on input "Library Prep" at bounding box center [579, 298] width 8 height 8
checkbox input "false"
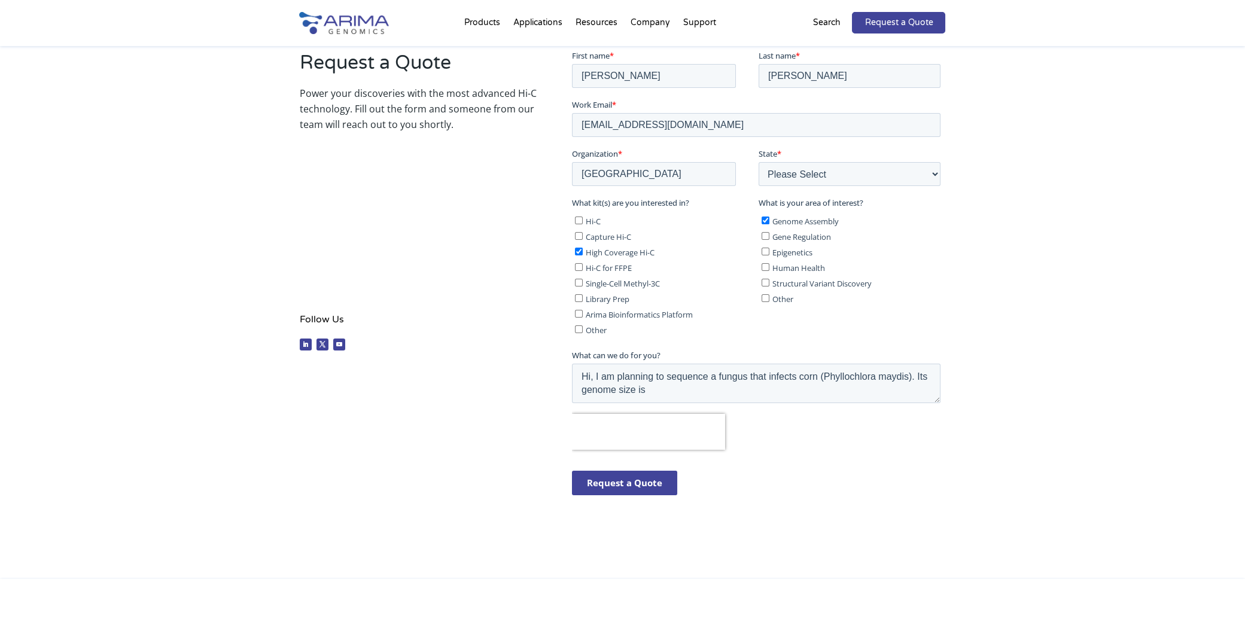
click at [577, 252] on input "High Coverage Hi-C" at bounding box center [579, 251] width 8 height 8
checkbox input "false"
click at [762, 279] on input "Structural Variant Discovery" at bounding box center [766, 282] width 8 height 8
checkbox input "true"
click at [605, 300] on span "Library Prep" at bounding box center [608, 298] width 44 height 11
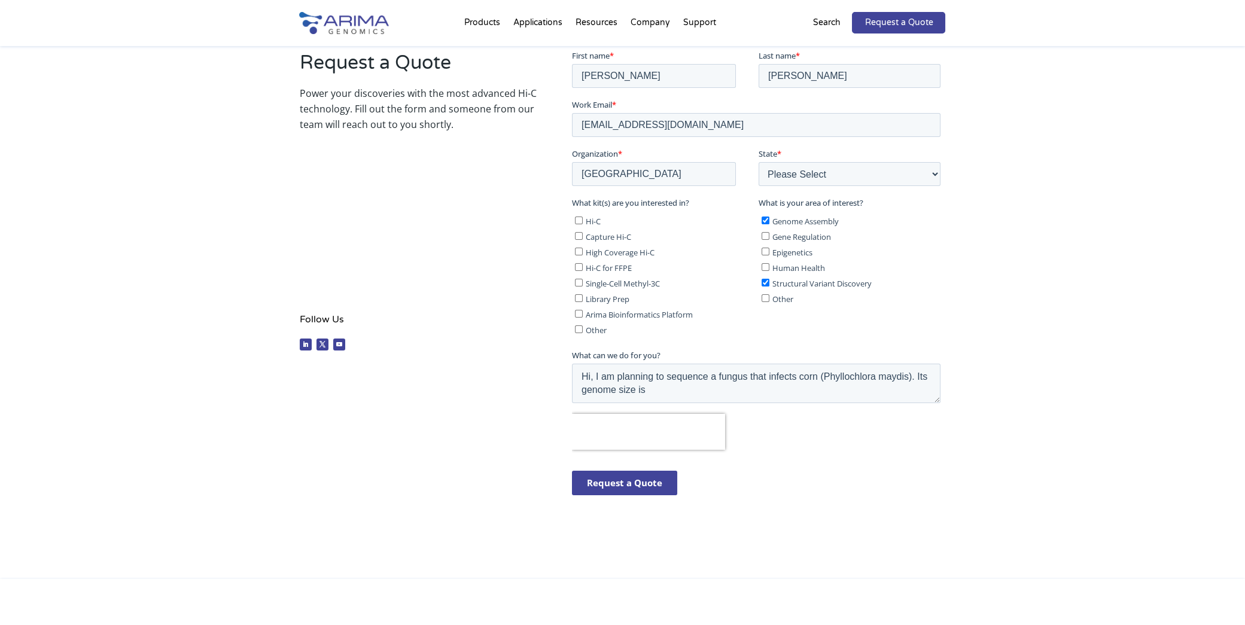
click at [583, 300] on input "Library Prep" at bounding box center [579, 298] width 8 height 8
checkbox input "true"
click at [690, 369] on textarea "Hi, I am planning to sequence a fungus that infects corn (Phyllochlora maydis).…" at bounding box center [756, 382] width 369 height 39
click at [665, 389] on textarea "Hi, I am planning to sequence a fungus that infects corn (Phyllochlora maydis).…" at bounding box center [756, 382] width 369 height 39
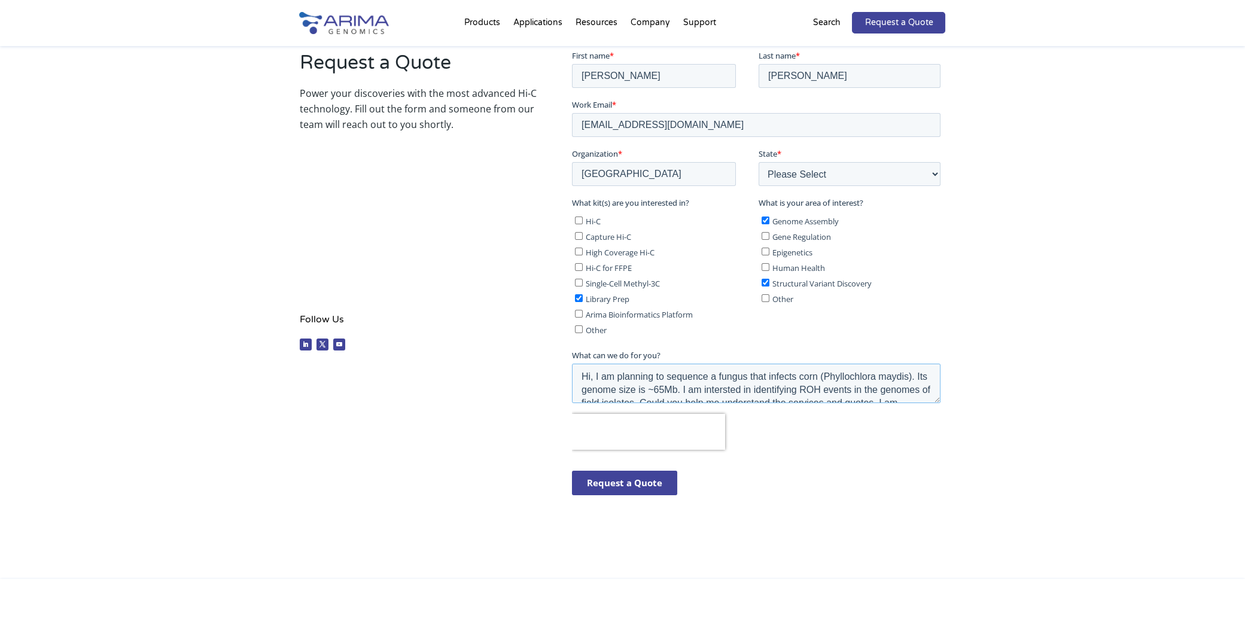
click at [734, 385] on textarea "Hi, I am planning to sequence a fungus that infects corn (Phyllochlora maydis).…" at bounding box center [756, 382] width 369 height 39
click at [738, 390] on textarea "Hi, I am planning to sequence a fungus that infects corn (Phyllochlora maydis).…" at bounding box center [756, 382] width 369 height 39
click at [737, 388] on textarea "Hi, I am planning to sequence a fungus that infects corn (Phyllochlora maydis).…" at bounding box center [756, 382] width 369 height 39
click at [742, 391] on textarea "Hi, I am planning to sequence a fungus that infects corn (Phyllochlora maydis).…" at bounding box center [756, 382] width 369 height 39
click at [833, 387] on textarea "Hi, I am planning to sequence a fungus that infects corn (Phyllochlora maydis).…" at bounding box center [756, 382] width 369 height 39
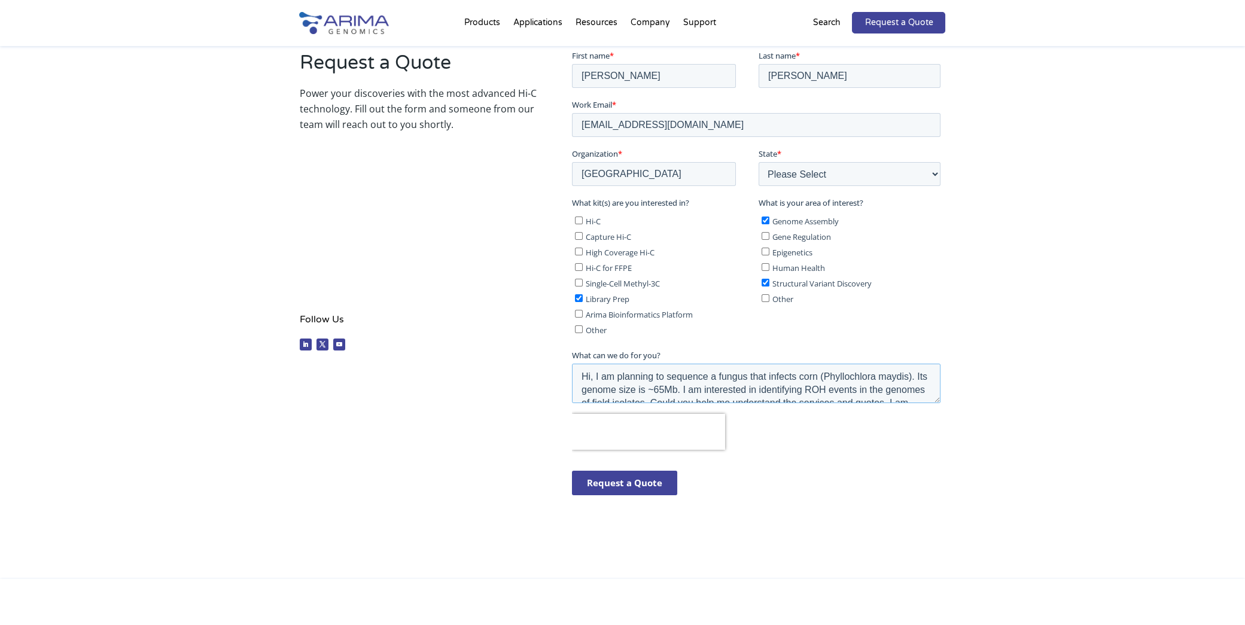
click at [878, 378] on textarea "Hi, I am planning to sequence a fungus that infects corn (Phyllochlora maydis).…" at bounding box center [756, 382] width 369 height 39
paste textarea "Phyllach"
click at [842, 380] on textarea "Hi, I am planning to sequence a fungus that infects corn ( Phyllachora maydis).…" at bounding box center [756, 382] width 369 height 39
drag, startPoint x: 697, startPoint y: 378, endPoint x: 748, endPoint y: 384, distance: 51.1
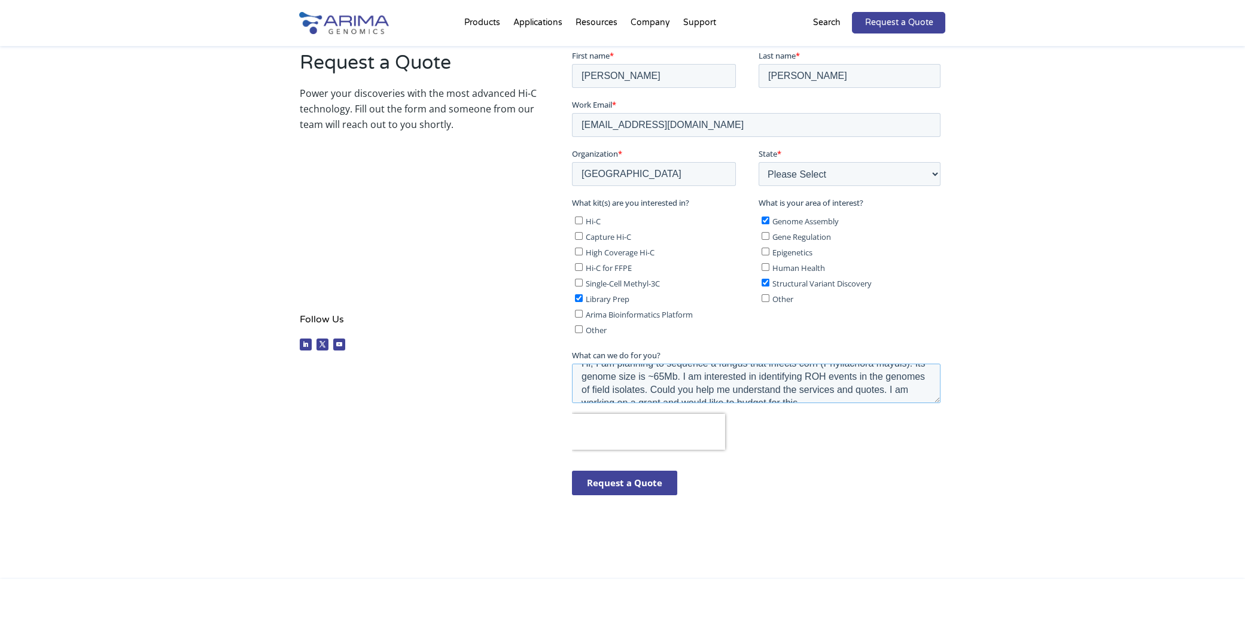
click at [748, 384] on textarea "Hi, I am planning to sequence a fungus that infects corn (Phyllachora maydis). …" at bounding box center [756, 382] width 369 height 39
click at [676, 381] on textarea "Hi, I am planning to sequence a fungus that infects corn (Phyllachora maydis). …" at bounding box center [756, 382] width 369 height 39
drag, startPoint x: 690, startPoint y: 376, endPoint x: 705, endPoint y: 370, distance: 16.7
click at [690, 376] on textarea "Hi, I am planning to sequence a fungus that infects corn (Phyllachora maydis). …" at bounding box center [756, 382] width 369 height 39
click at [789, 379] on textarea "Hi, I am planning to sequence a fungus that infects corn (Phyllachora maydis). …" at bounding box center [756, 382] width 369 height 39
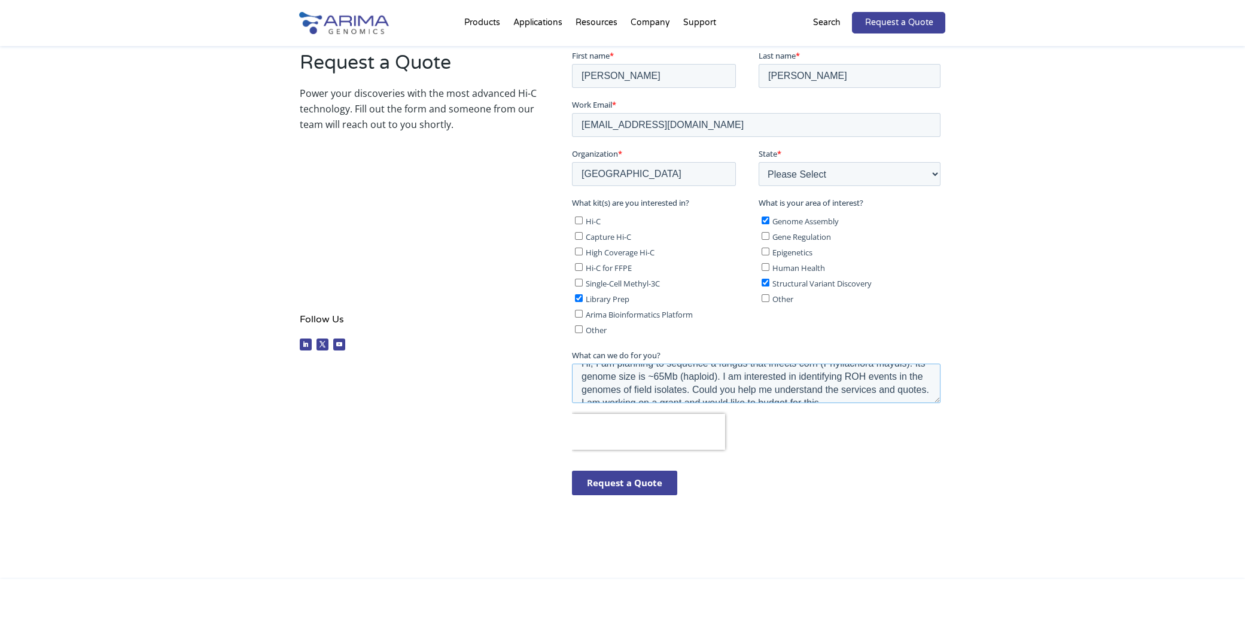
click at [728, 377] on textarea "Hi, I am planning to sequence a fungus that infects corn (Phyllachora maydis). …" at bounding box center [756, 382] width 369 height 39
drag, startPoint x: 740, startPoint y: 378, endPoint x: 711, endPoint y: 380, distance: 28.2
click at [710, 379] on textarea "Hi, I am planning to sequence a fungus that infects corn (Phyllachora maydis). …" at bounding box center [756, 382] width 369 height 39
click at [722, 382] on textarea "Hi, I am planning to sequence a fungus that infects corn (Phyllachora maydis). …" at bounding box center [756, 382] width 369 height 39
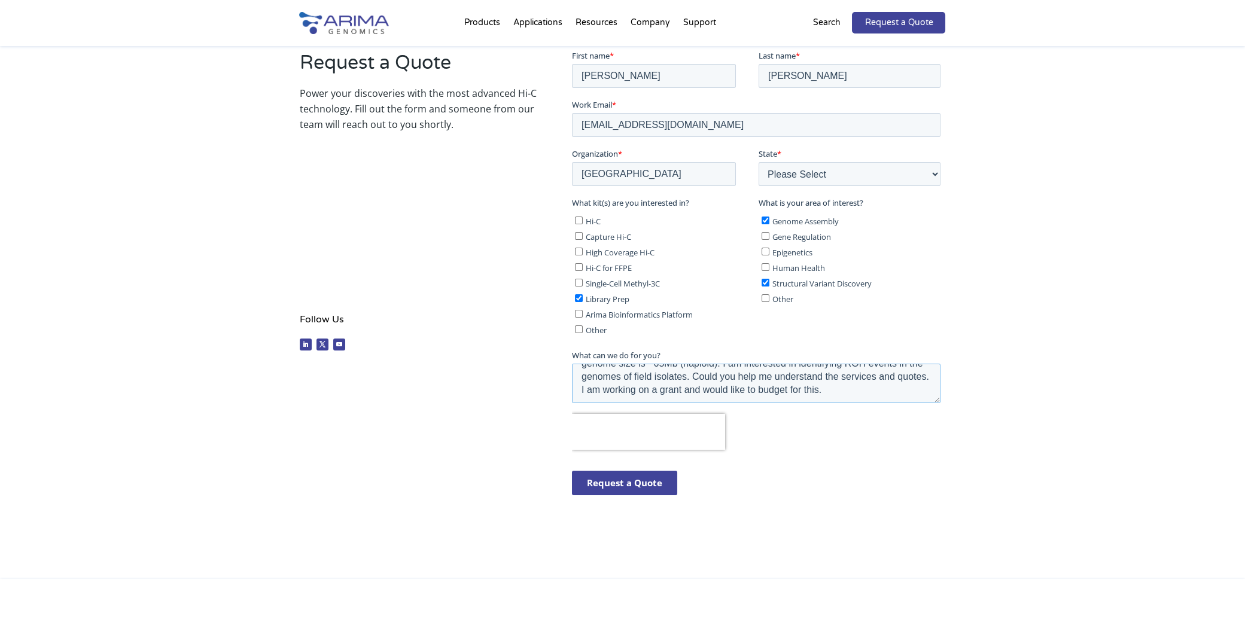
drag, startPoint x: 729, startPoint y: 378, endPoint x: 618, endPoint y: 392, distance: 111.7
click at [619, 393] on textarea "Hi, I am planning to sequence a fungus that infects corn (Phyllachora maydis). …" at bounding box center [756, 382] width 369 height 39
click at [613, 392] on textarea "Hi, I am planning to sequence a fungus that infects corn (Phyllachora maydis). …" at bounding box center [756, 382] width 369 height 39
click at [911, 378] on textarea "Hi, I am planning to sequence a fungus that infects corn (Phyllachora maydis). …" at bounding box center [756, 382] width 369 height 39
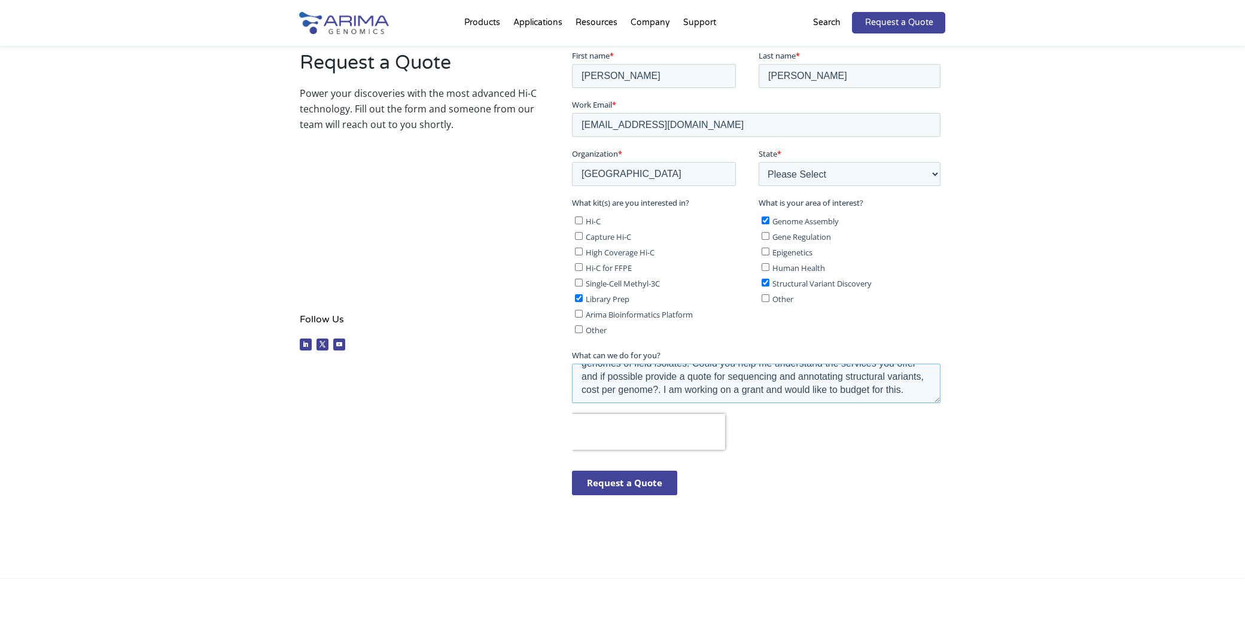
scroll to position [52, 0]
drag, startPoint x: 804, startPoint y: 383, endPoint x: 614, endPoint y: 378, distance: 189.1
click at [614, 378] on textarea "Hi, I am planning to sequence a fungus that infects corn (Phyllachora maydis). …" at bounding box center [756, 382] width 369 height 39
click at [695, 384] on textarea "Hi, I am planning to sequence a fungus that infects corn (Phyllachora maydis). …" at bounding box center [756, 382] width 369 height 39
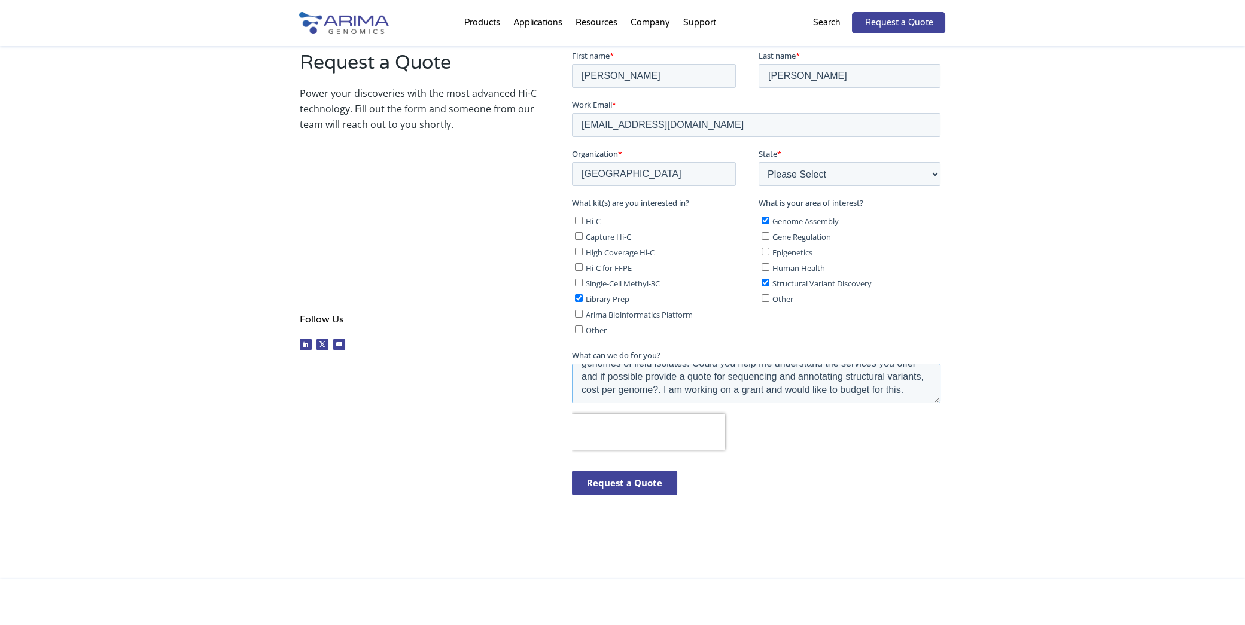
click at [702, 385] on textarea "Hi, I am planning to sequence a fungus that infects corn (Phyllachora maydis). …" at bounding box center [756, 382] width 369 height 39
drag, startPoint x: 702, startPoint y: 385, endPoint x: 752, endPoint y: 396, distance: 50.8
click at [752, 396] on textarea "Hi, I am planning to sequence a fungus that infects corn (Phyllachora maydis). …" at bounding box center [756, 382] width 369 height 39
click at [786, 392] on textarea "Hi, I am planning to sequence a fungus that infects corn (Phyllachora maydis). …" at bounding box center [756, 382] width 369 height 39
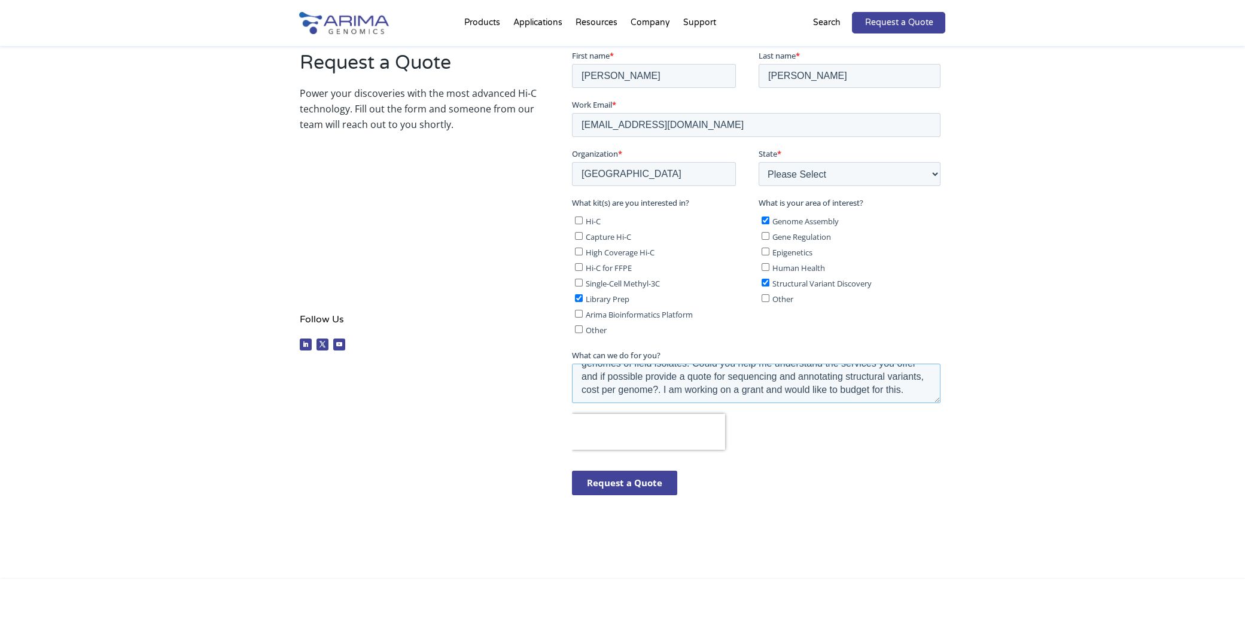
drag, startPoint x: 710, startPoint y: 381, endPoint x: 789, endPoint y: 381, distance: 79.6
click at [789, 381] on textarea "Hi, I am planning to sequence a fungus that infects corn (Phyllachora maydis). …" at bounding box center [756, 382] width 369 height 39
click at [784, 382] on textarea "Hi, I am planning to sequence a fungus that infects corn (Phyllachora maydis). …" at bounding box center [756, 382] width 369 height 39
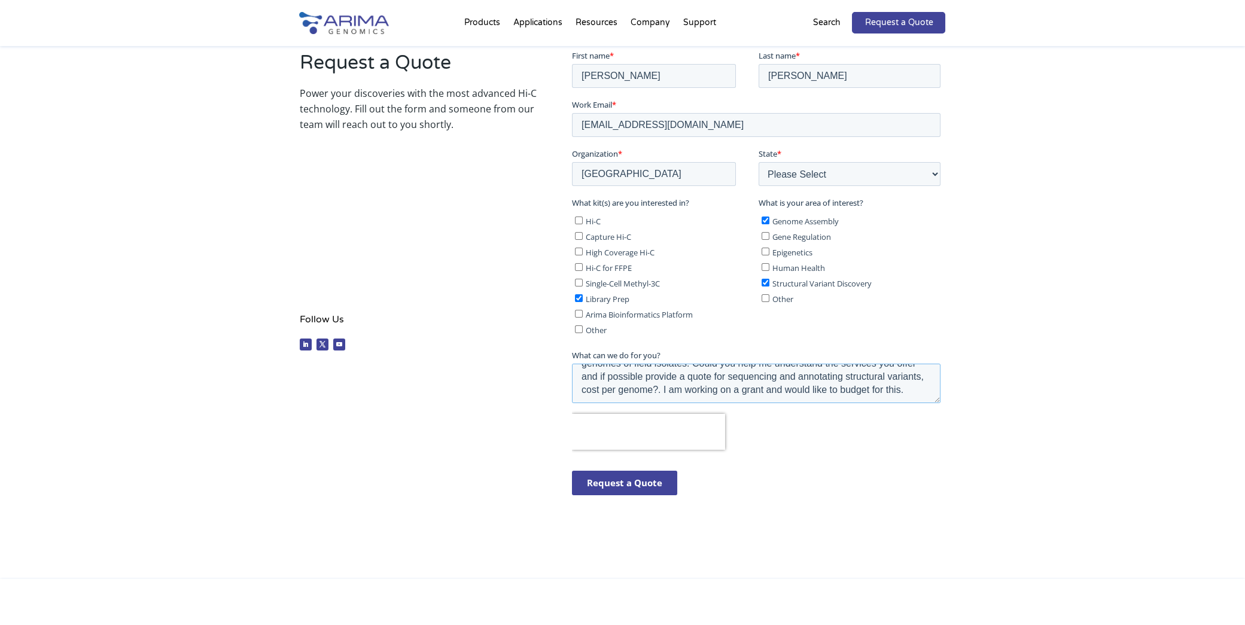
click at [703, 383] on textarea "Hi, I am planning to sequence a fungus that infects corn (Phyllachora maydis). …" at bounding box center [756, 382] width 369 height 39
drag, startPoint x: 704, startPoint y: 385, endPoint x: 755, endPoint y: 389, distance: 51.7
click at [754, 389] on textarea "Hi, I am planning to sequence a fungus that infects corn (Phyllachora maydis). …" at bounding box center [756, 382] width 369 height 39
click at [755, 389] on textarea "Hi, I am planning to sequence a fungus that infects corn (Phyllachora maydis). …" at bounding box center [756, 382] width 369 height 39
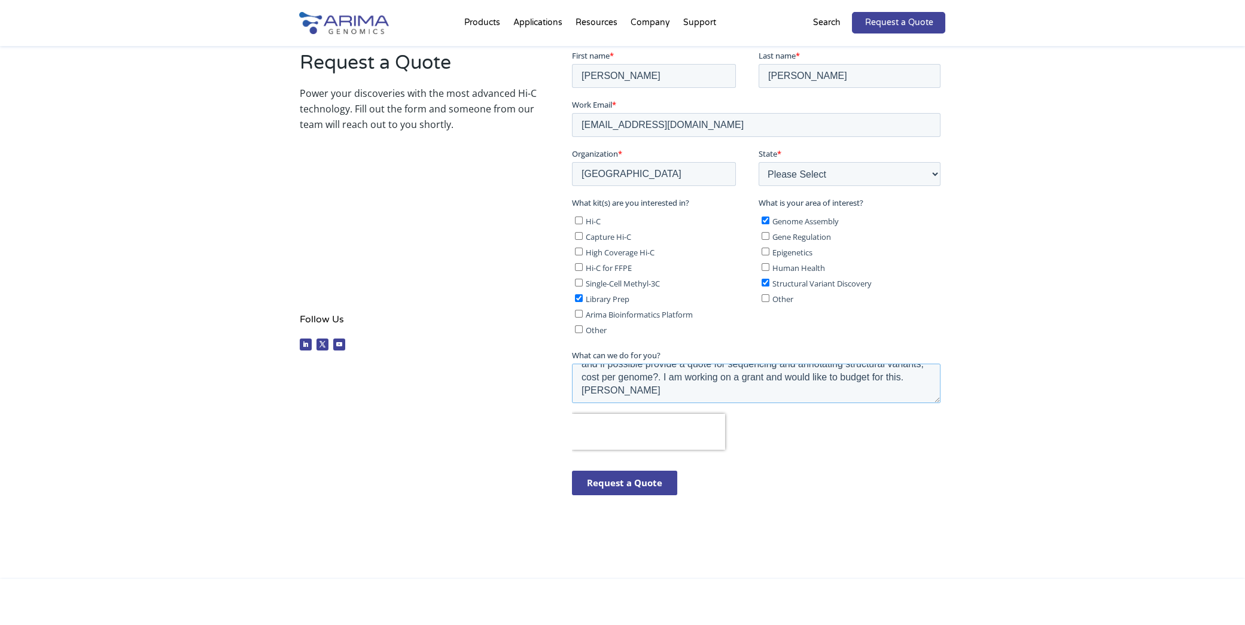
click at [624, 391] on textarea "Hi, I am planning to sequence a fungus that infects corn (Phyllachora maydis). …" at bounding box center [756, 382] width 369 height 39
type textarea "Hi, I am planning to sequence a fungus that infects corn (Phyllachora maydis). …"
click at [632, 490] on input "Request a Quote" at bounding box center [624, 482] width 105 height 25
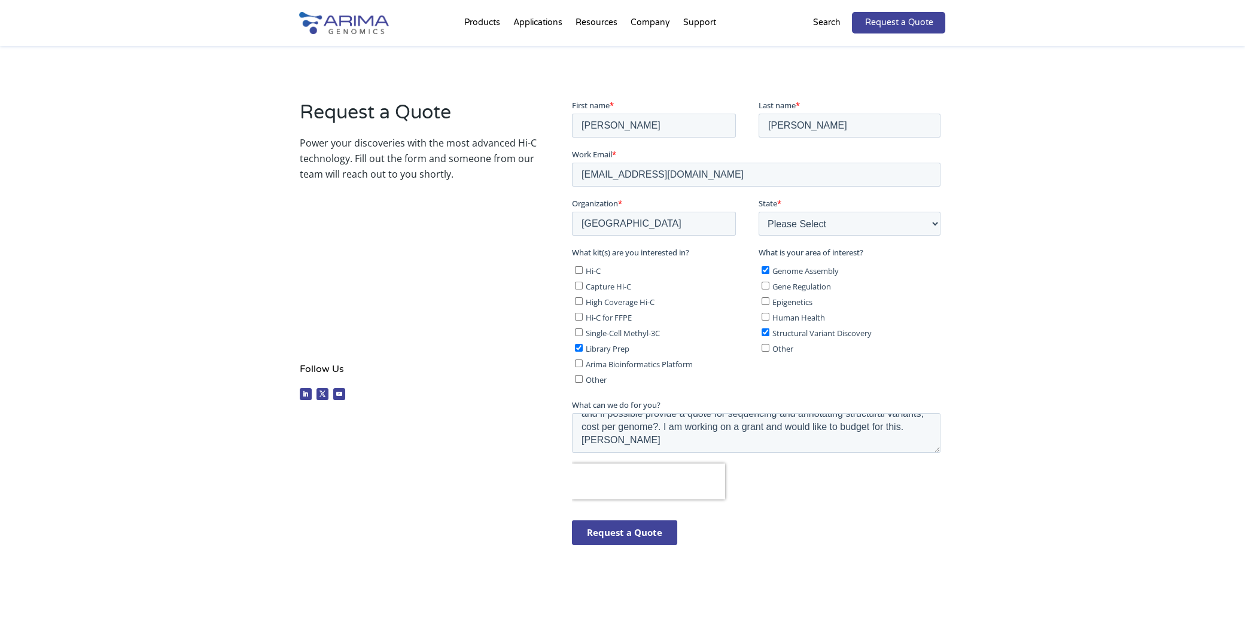
scroll to position [168, 0]
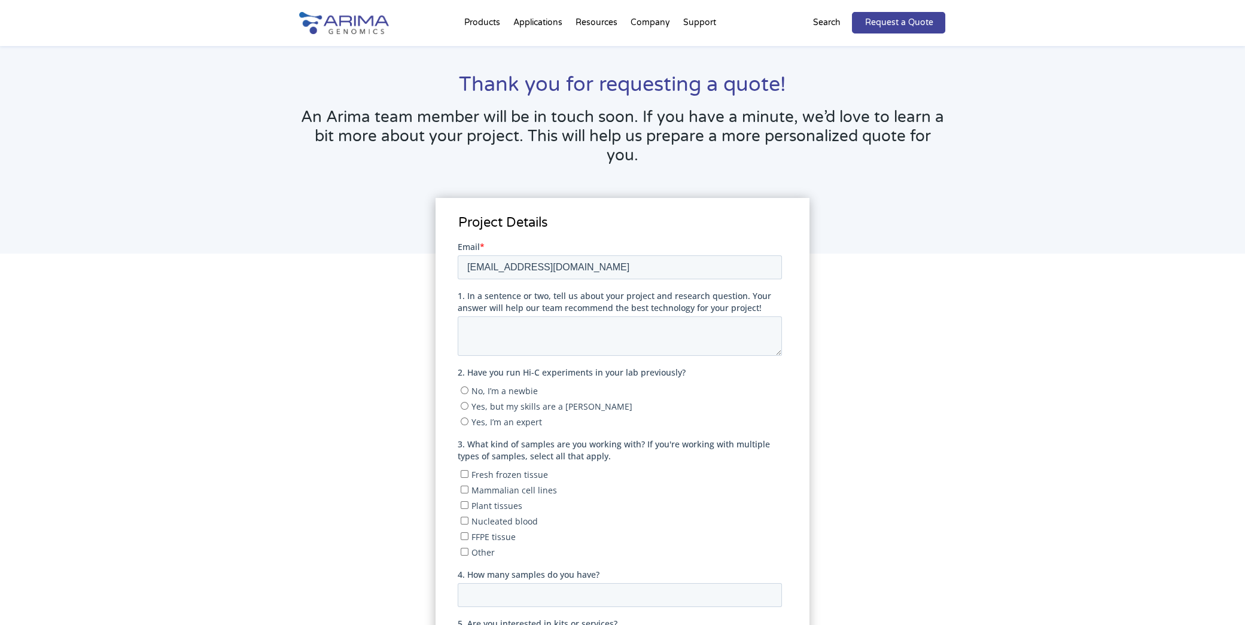
scroll to position [32, 0]
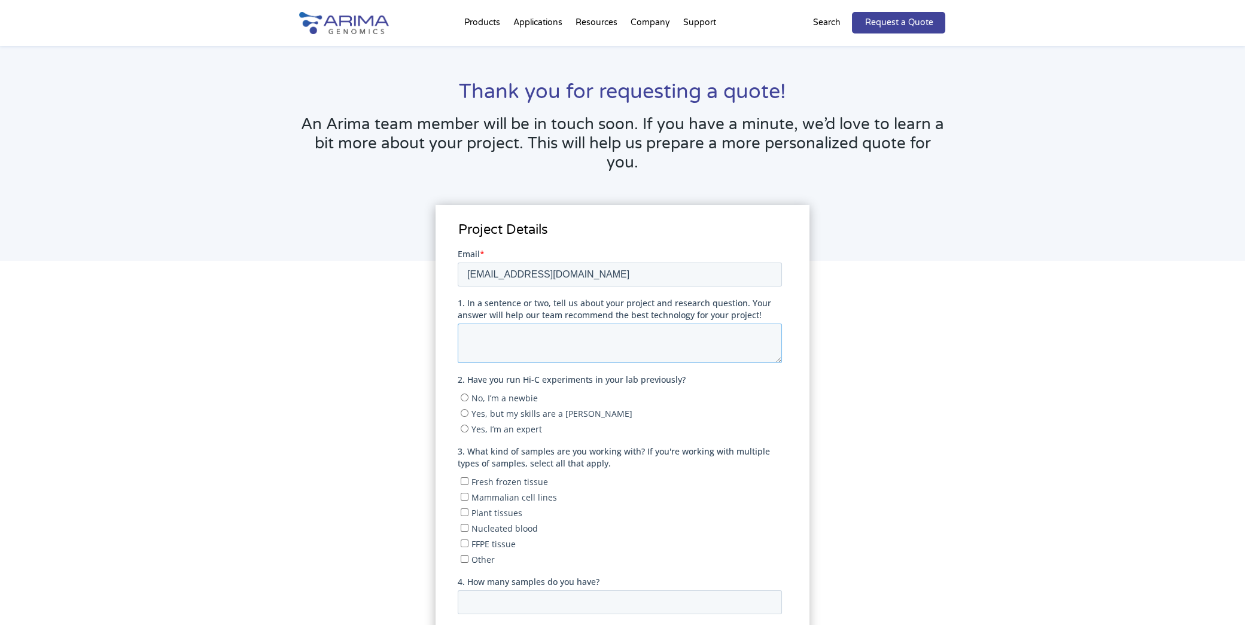
click at [504, 343] on textarea "1. In a sentence or two, tell us about your project and research question. Your…" at bounding box center [620, 342] width 324 height 39
click at [516, 399] on span "No, I’m a newbie" at bounding box center [504, 397] width 66 height 11
click at [468, 399] on input "No, I’m a newbie" at bounding box center [465, 397] width 8 height 8
radio input "true"
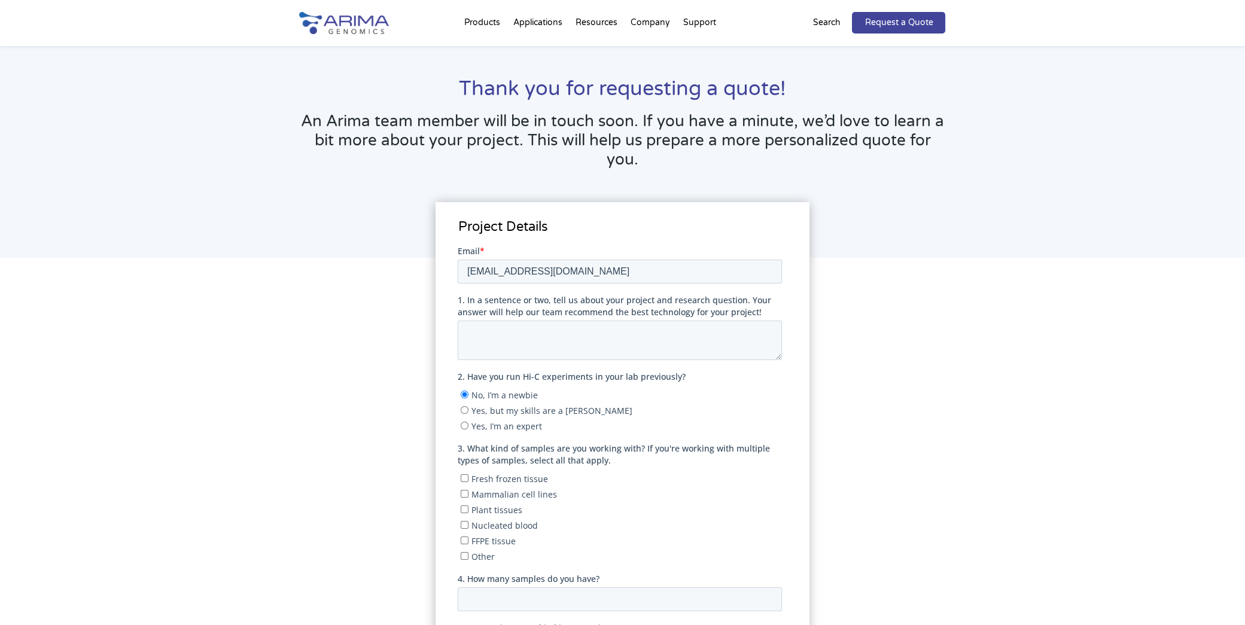
scroll to position [0, 0]
